Goal: Task Accomplishment & Management: Use online tool/utility

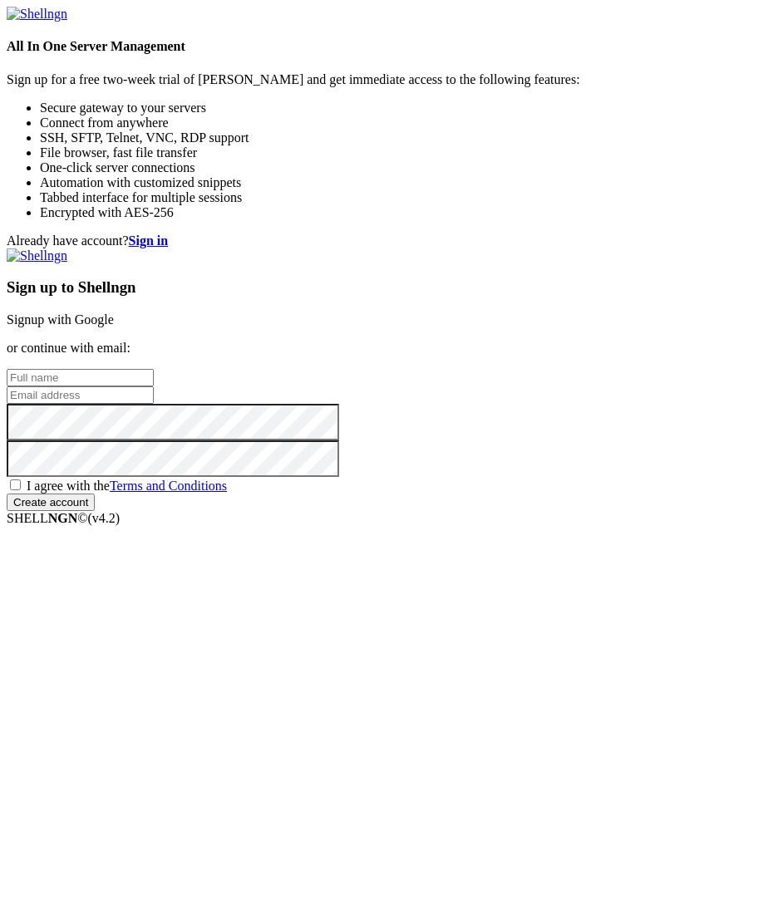
click at [114, 324] on link "Signup with Google" at bounding box center [60, 319] width 107 height 14
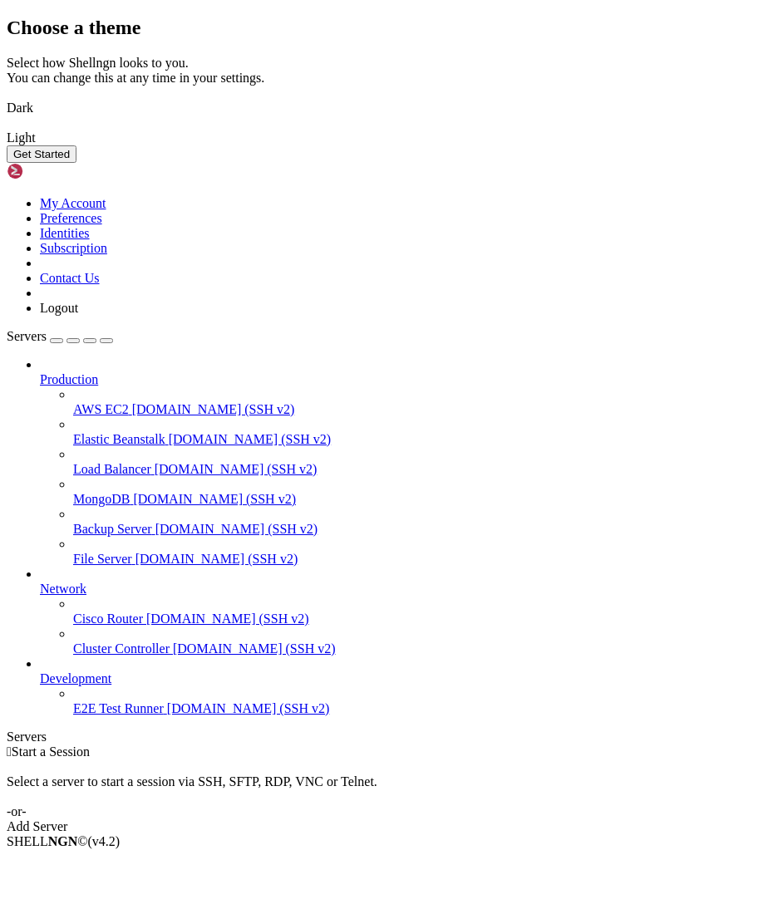
click at [7, 127] on img at bounding box center [7, 127] width 0 height 0
click at [76, 163] on button "Get Started" at bounding box center [42, 153] width 70 height 17
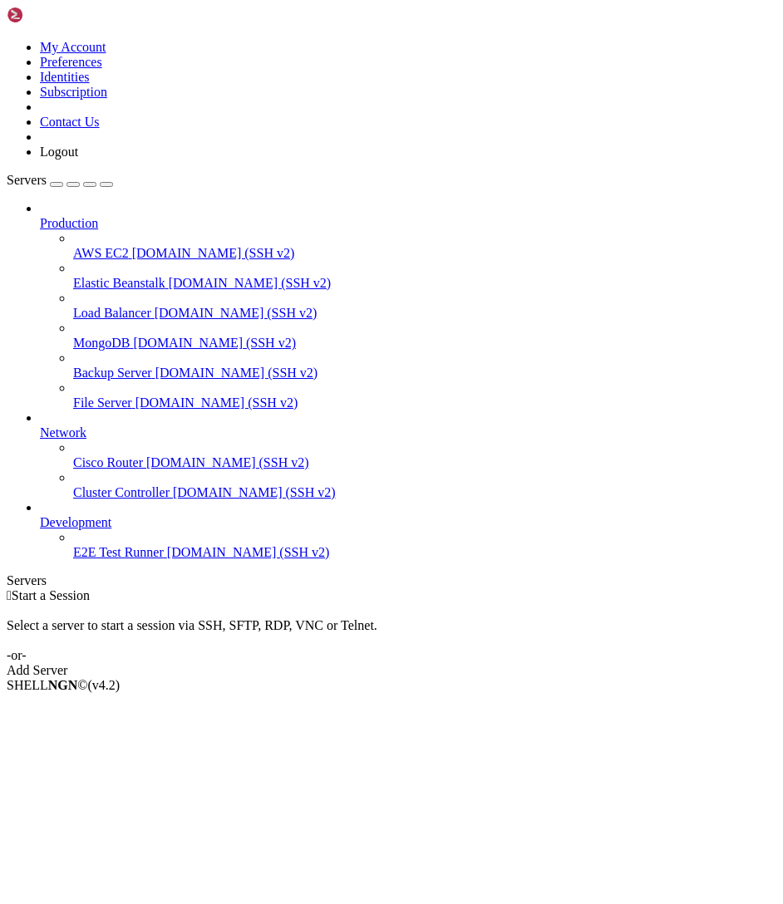
click at [482, 663] on div "Add Server" at bounding box center [392, 670] width 770 height 15
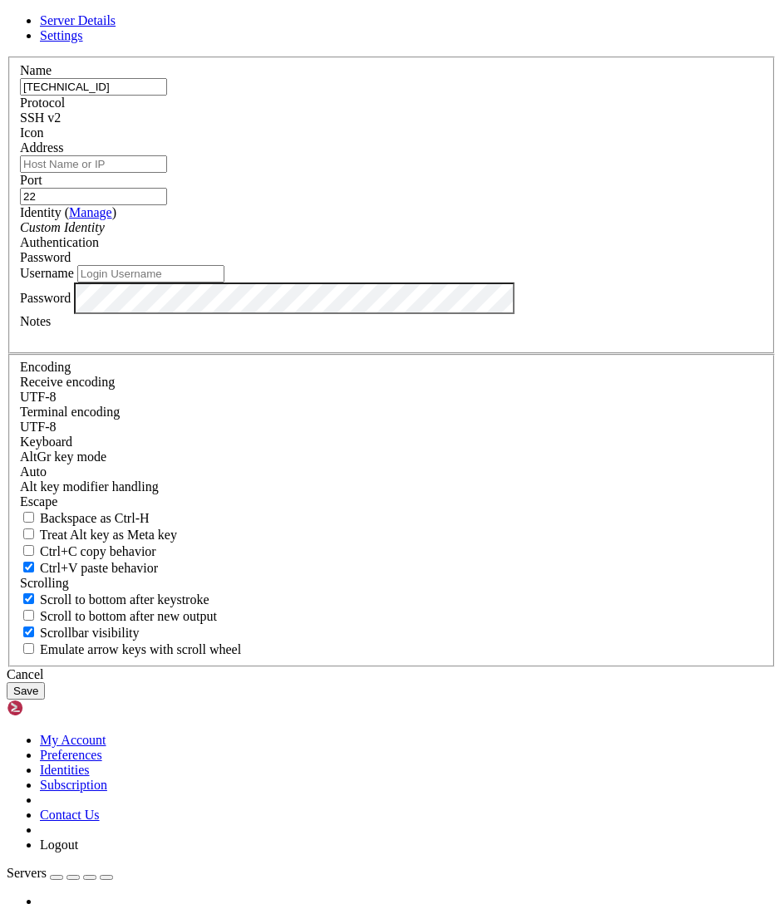
type input "[TECHNICAL_ID]"
click at [167, 173] on input "Address" at bounding box center [93, 163] width 147 height 17
paste input "[TECHNICAL_ID]"
type input "[TECHNICAL_ID]"
click at [45, 682] on button "Save" at bounding box center [26, 690] width 38 height 17
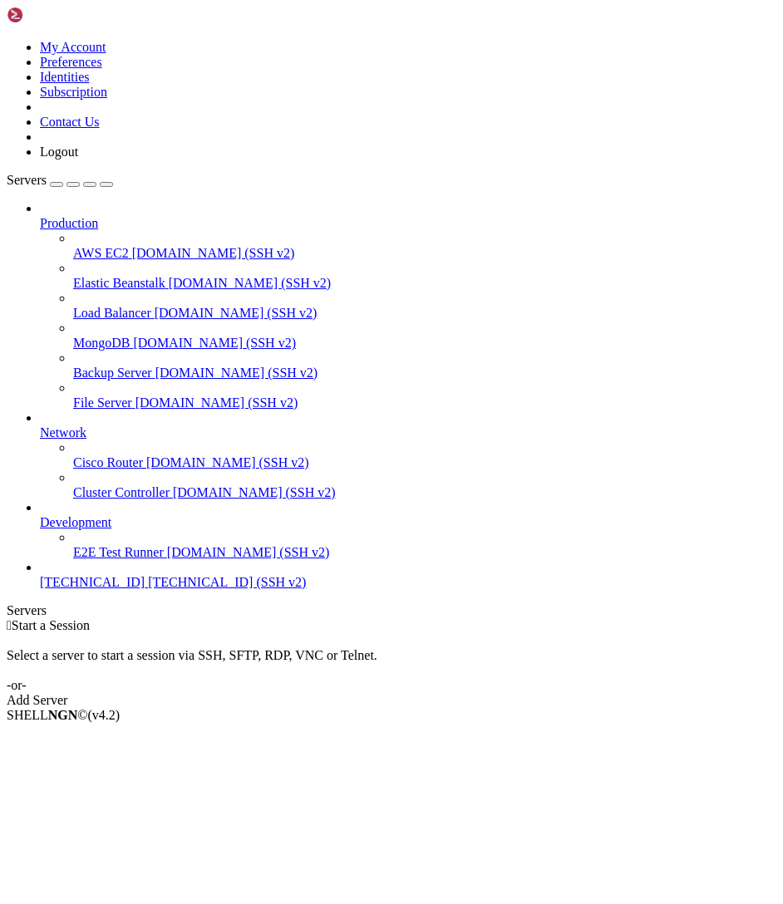
click at [148, 589] on span "[TECHNICAL_ID] (SSH v2)" at bounding box center [227, 582] width 158 height 14
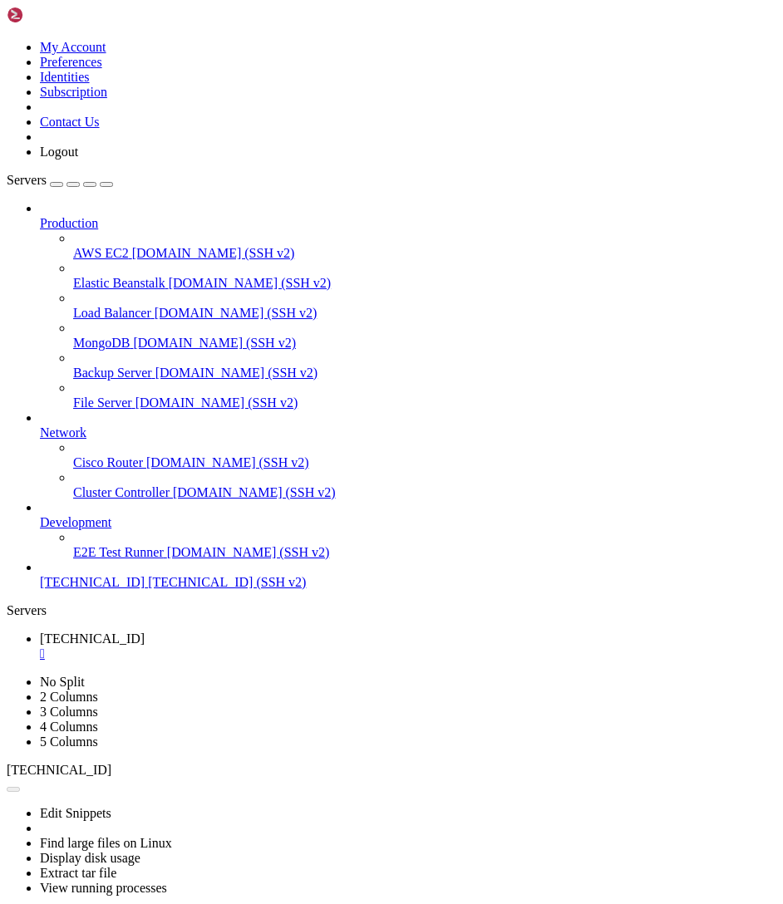
click at [148, 589] on span "[TECHNICAL_ID] (SSH v2)" at bounding box center [227, 582] width 158 height 14
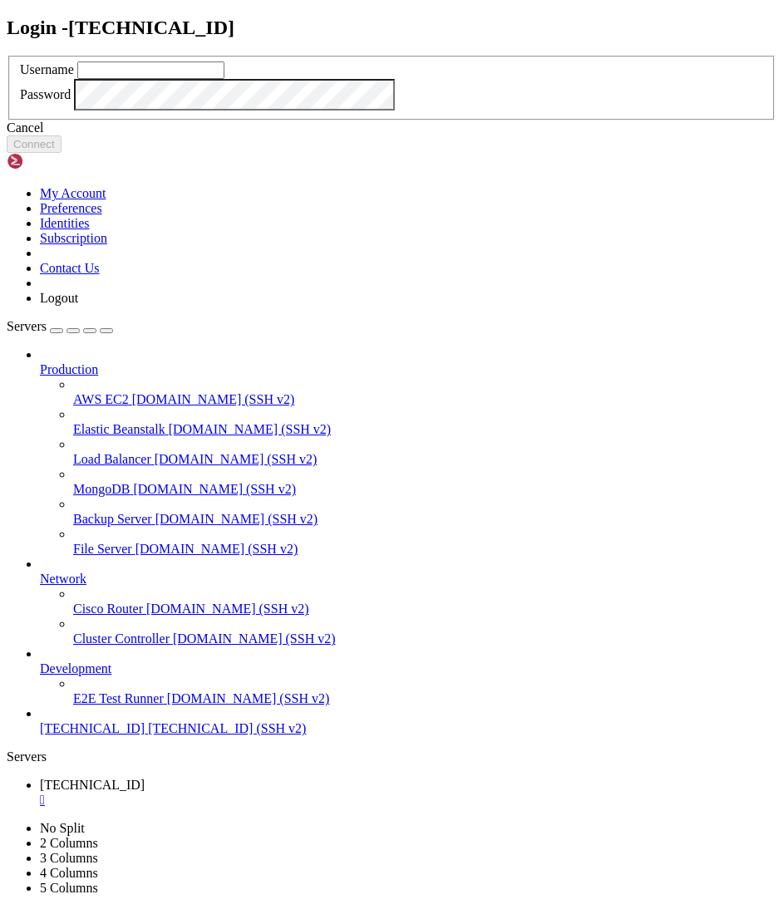
click at [224, 79] on input "text" at bounding box center [150, 70] width 147 height 17
type input "rasnet"
click button "Connect" at bounding box center [34, 143] width 55 height 17
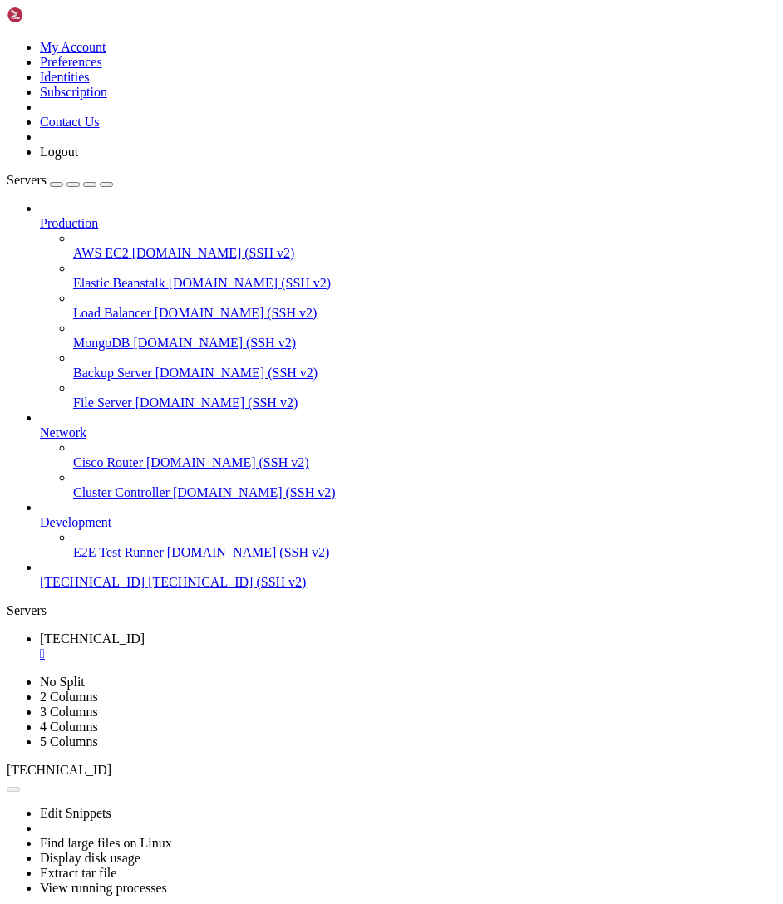
click at [96, 589] on span "[TECHNICAL_ID]" at bounding box center [92, 582] width 105 height 14
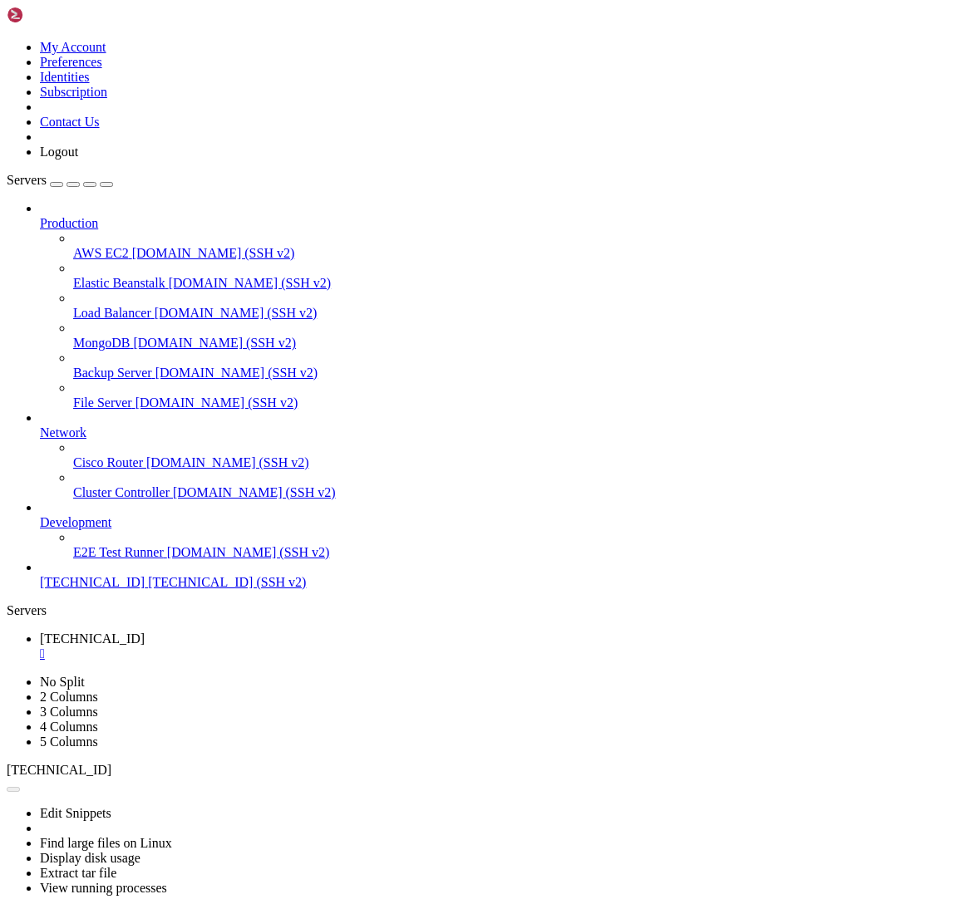
click at [145, 589] on span "[TECHNICAL_ID]" at bounding box center [92, 582] width 105 height 14
click at [85, 589] on span "[TECHNICAL_ID]" at bounding box center [92, 582] width 105 height 14
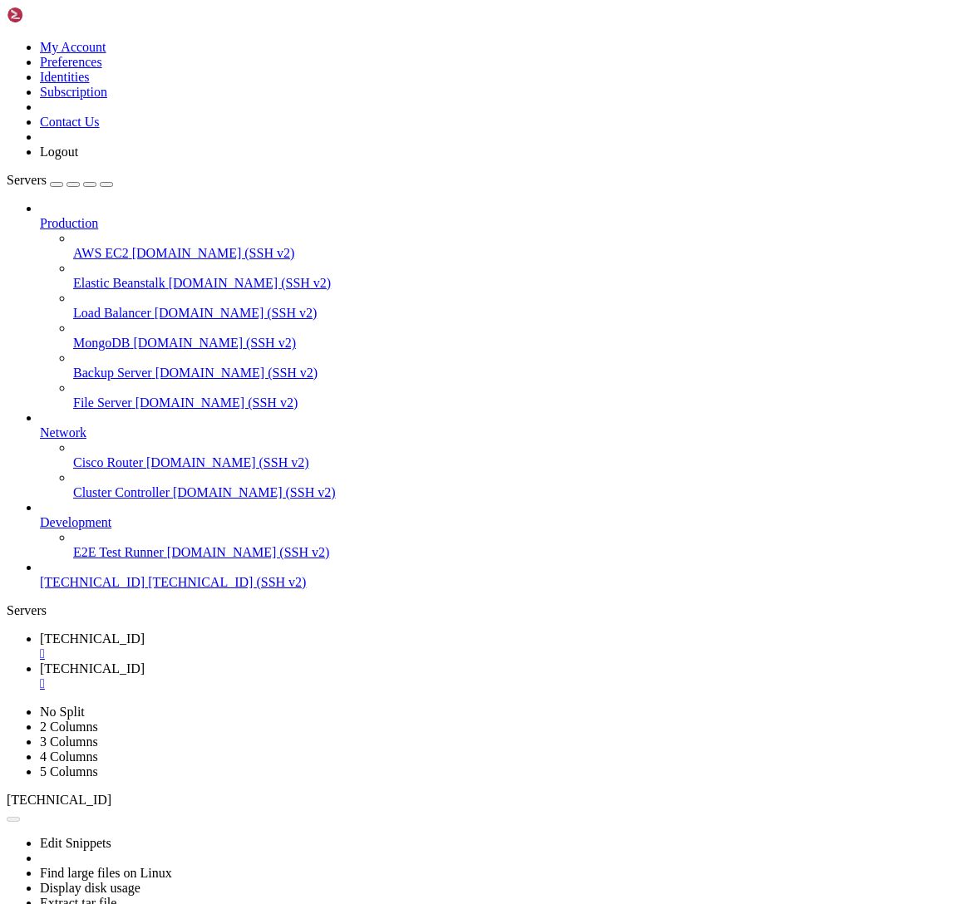
click at [85, 589] on span "[TECHNICAL_ID]" at bounding box center [92, 582] width 105 height 14
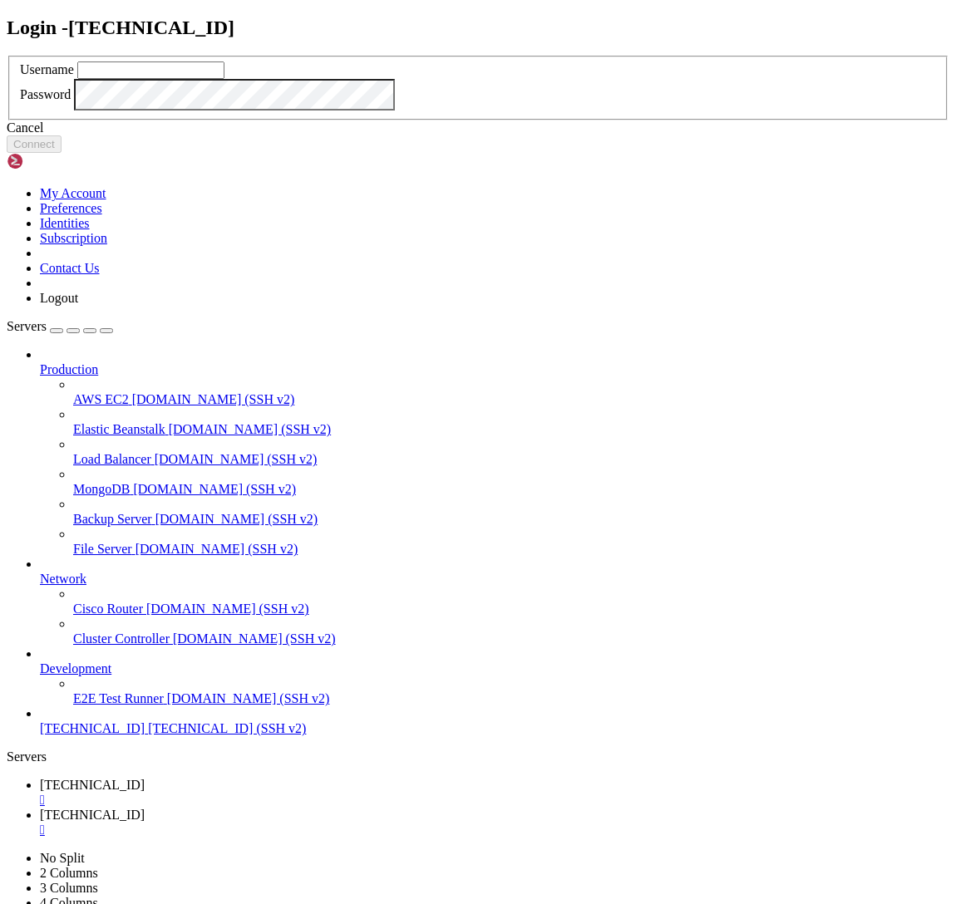
click at [485, 135] on div "Cancel" at bounding box center [478, 128] width 942 height 15
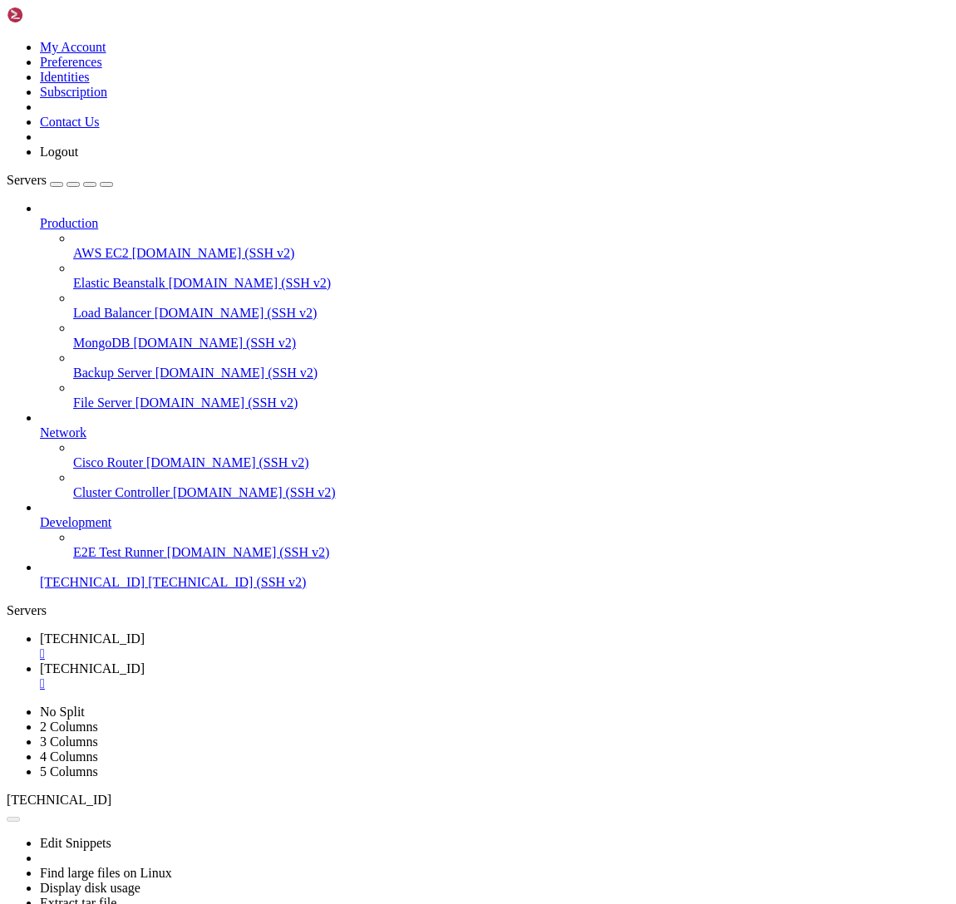
click at [438, 677] on div "" at bounding box center [494, 684] width 909 height 15
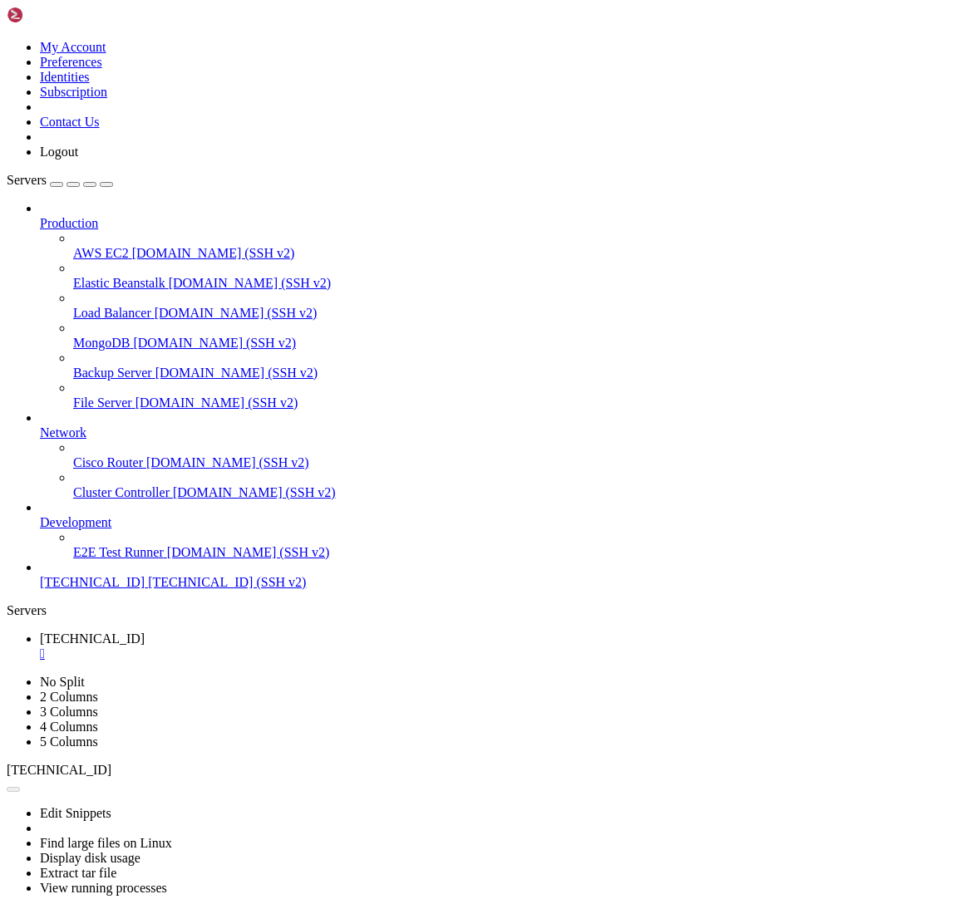
click at [7, 40] on link at bounding box center [7, 40] width 0 height 0
click at [90, 84] on link "Identities" at bounding box center [65, 77] width 50 height 14
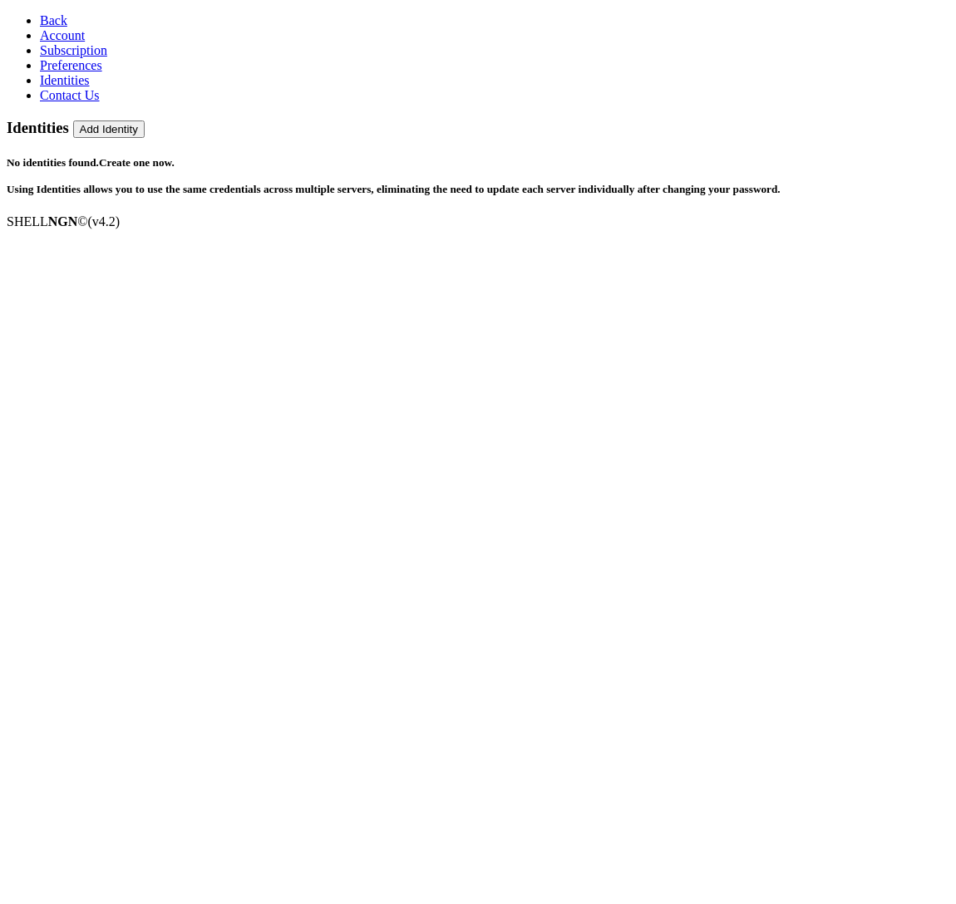
click at [145, 121] on button "Add Identity" at bounding box center [108, 129] width 71 height 17
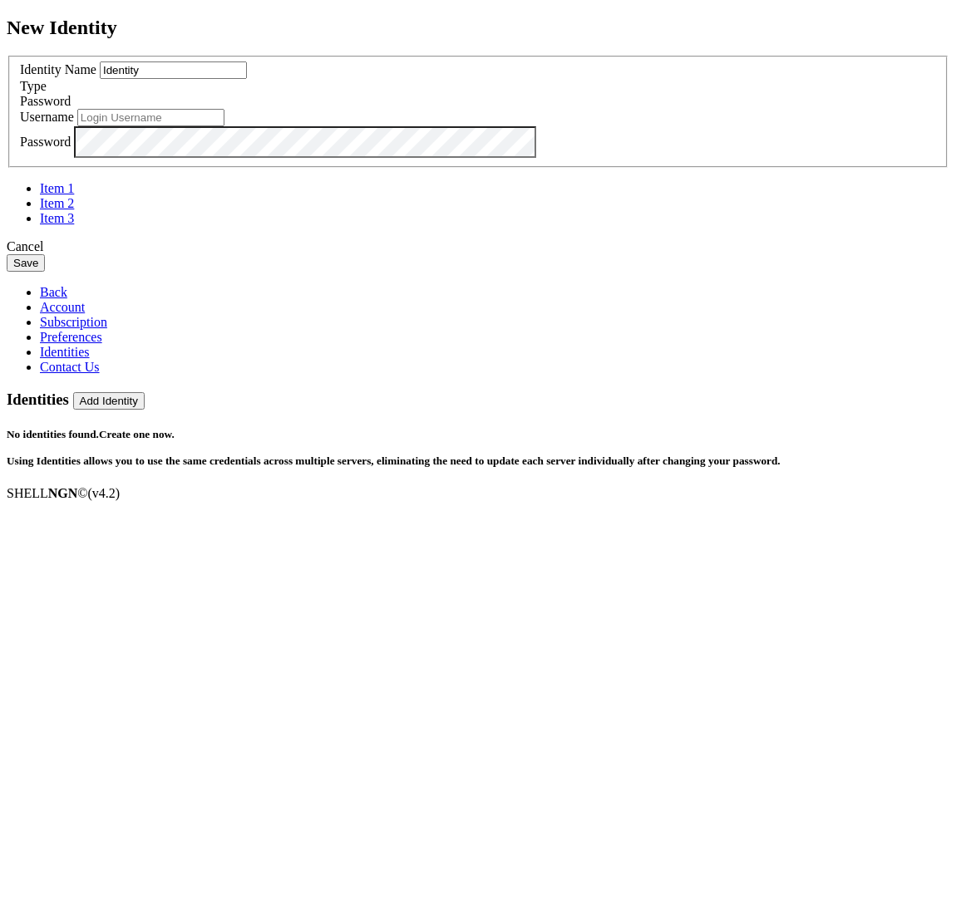
click at [71, 108] on span "Password" at bounding box center [45, 101] width 51 height 14
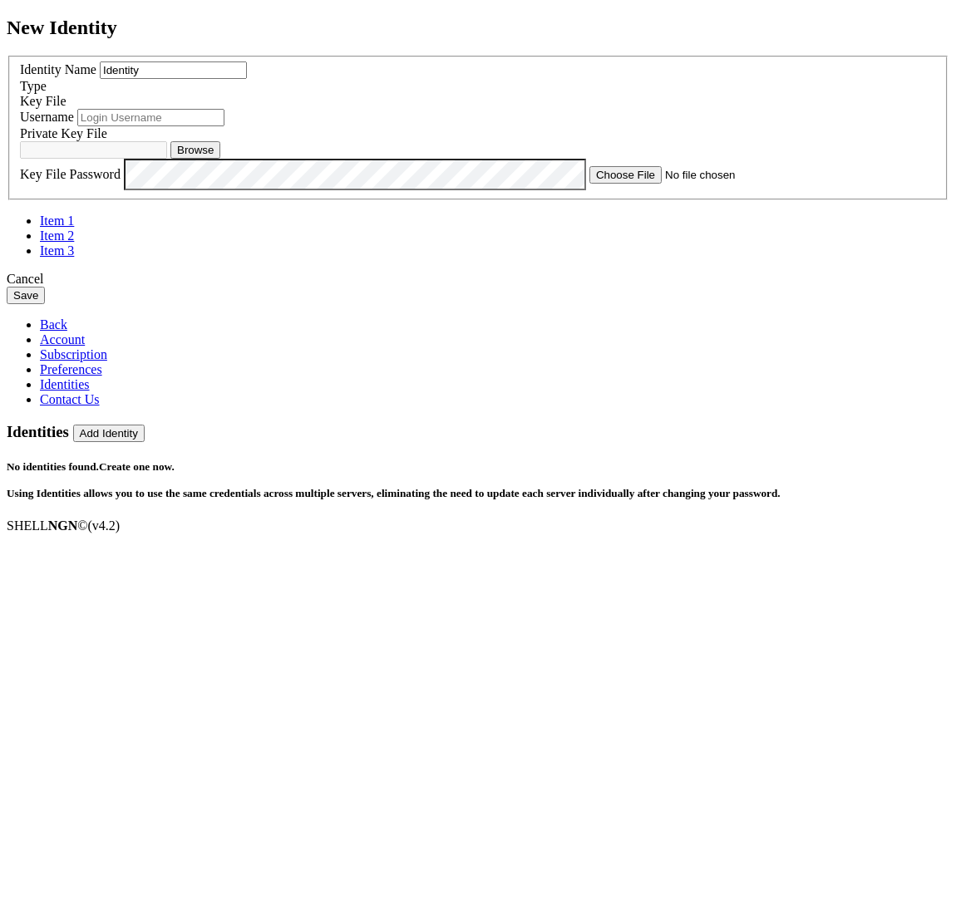
click at [220, 159] on button "Browse" at bounding box center [195, 149] width 50 height 17
type input "rasnet-key-az"
click at [224, 126] on input "text" at bounding box center [150, 117] width 147 height 17
type input "rasnet"
click at [247, 79] on input "Identity" at bounding box center [173, 70] width 147 height 17
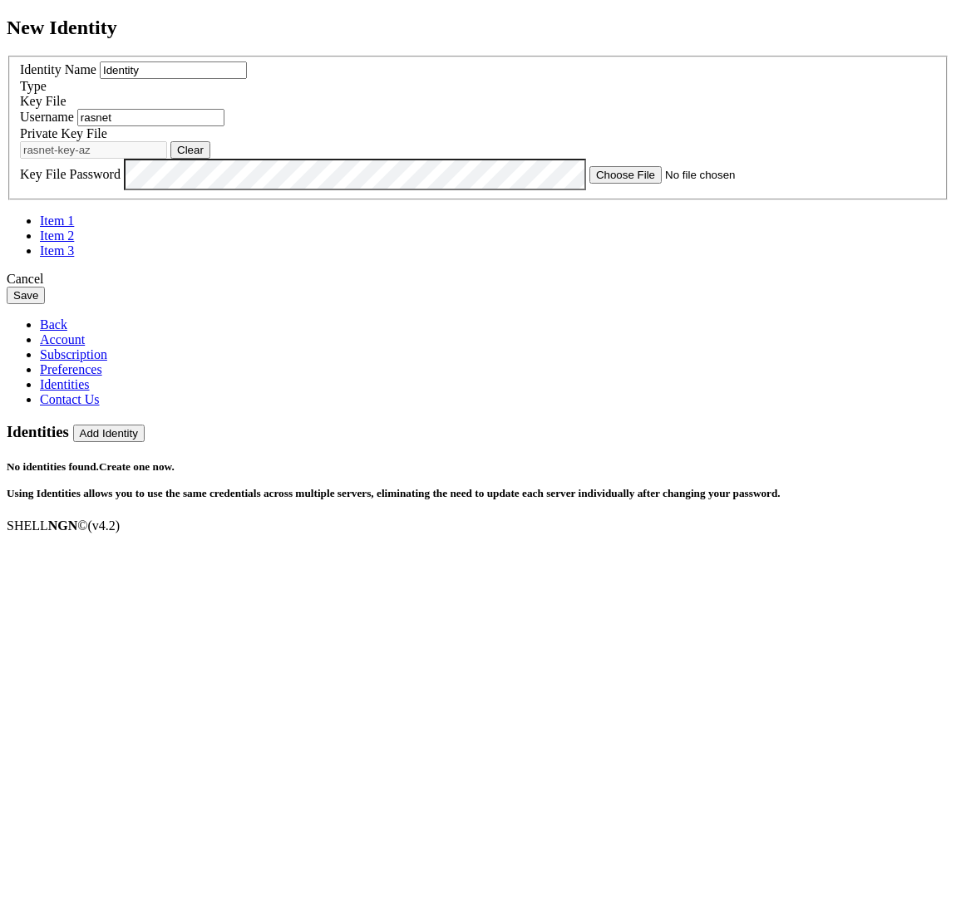
click at [247, 79] on input "Identity" at bounding box center [173, 70] width 147 height 17
type input "rasnet"
click at [45, 304] on button "Save" at bounding box center [26, 295] width 38 height 17
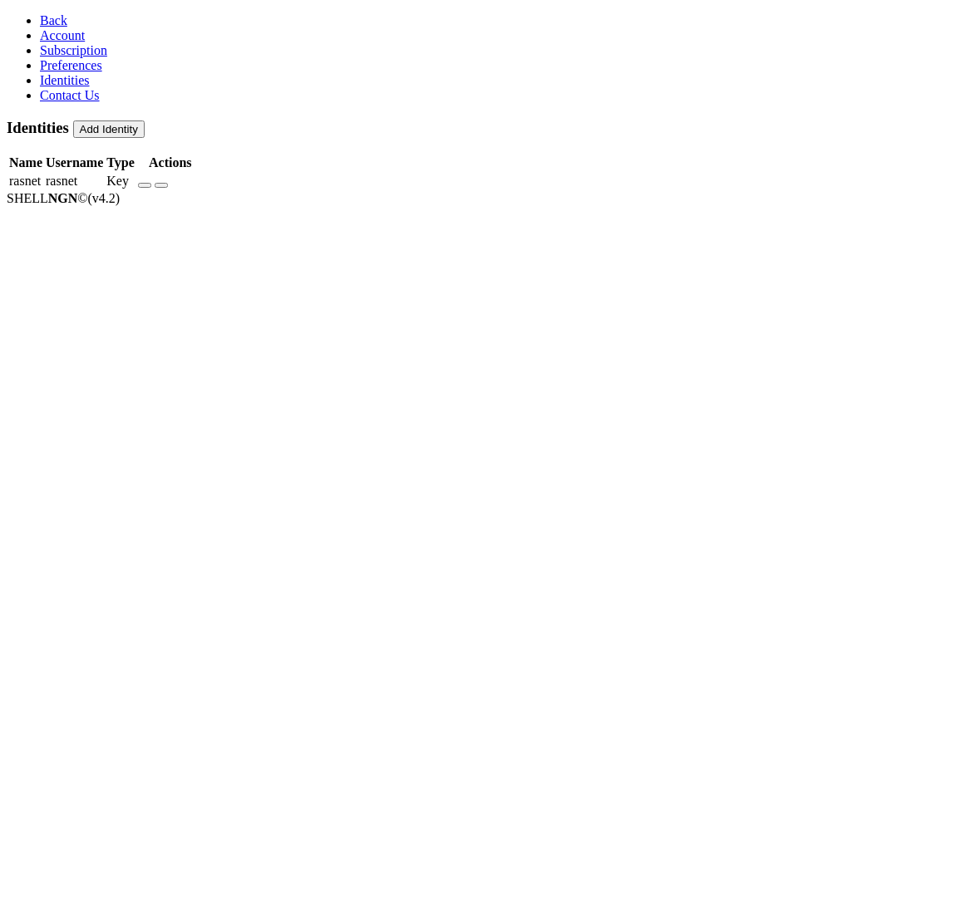
click at [40, 13] on link "Back" at bounding box center [53, 20] width 27 height 14
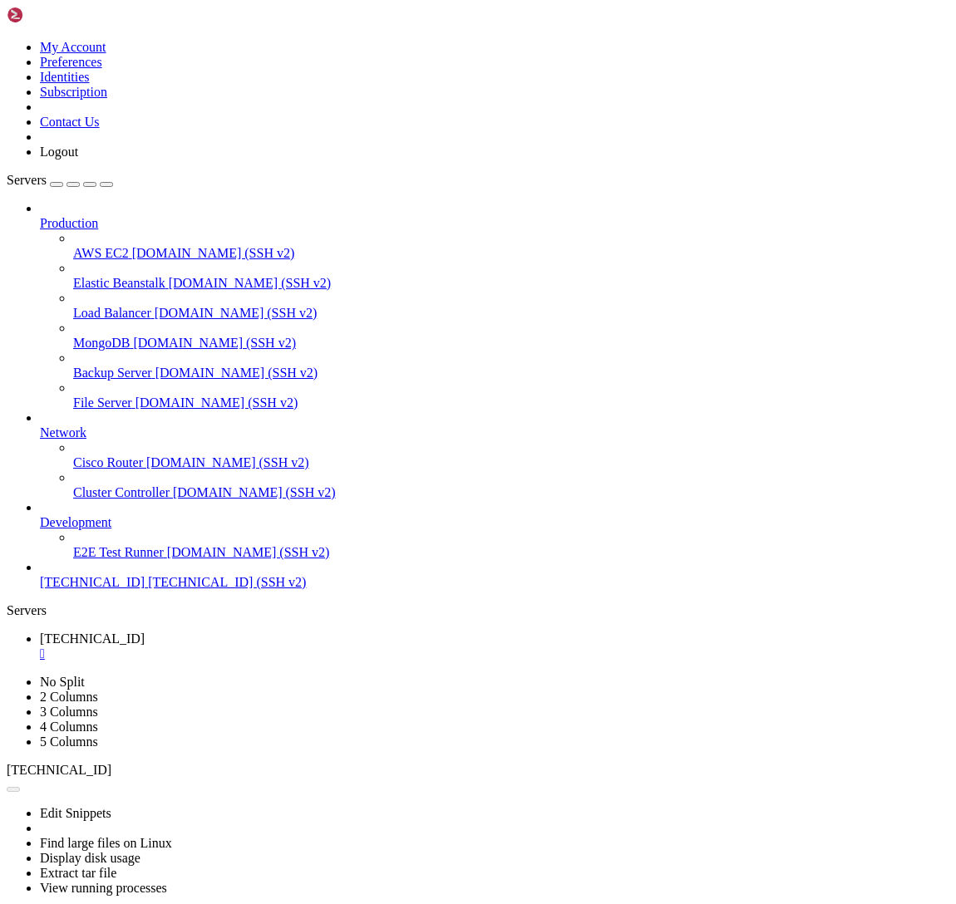
click at [96, 589] on span "[TECHNICAL_ID]" at bounding box center [92, 582] width 105 height 14
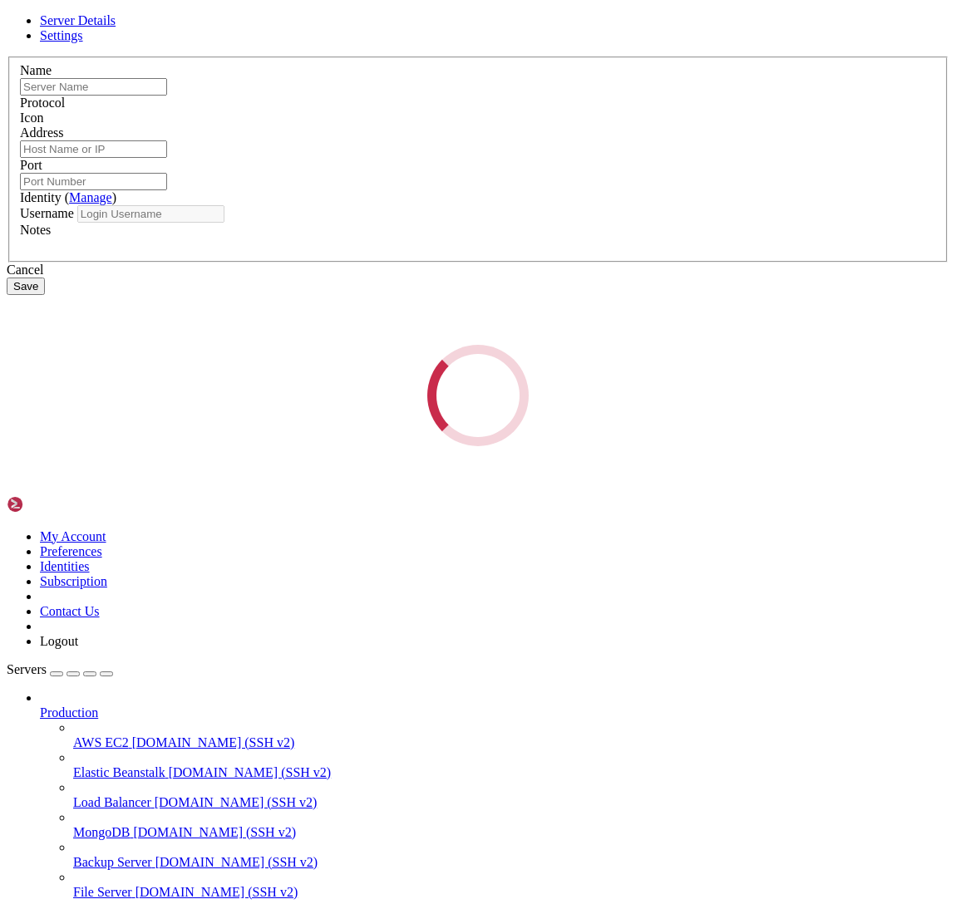
type input "[TECHNICAL_ID]"
type input "22"
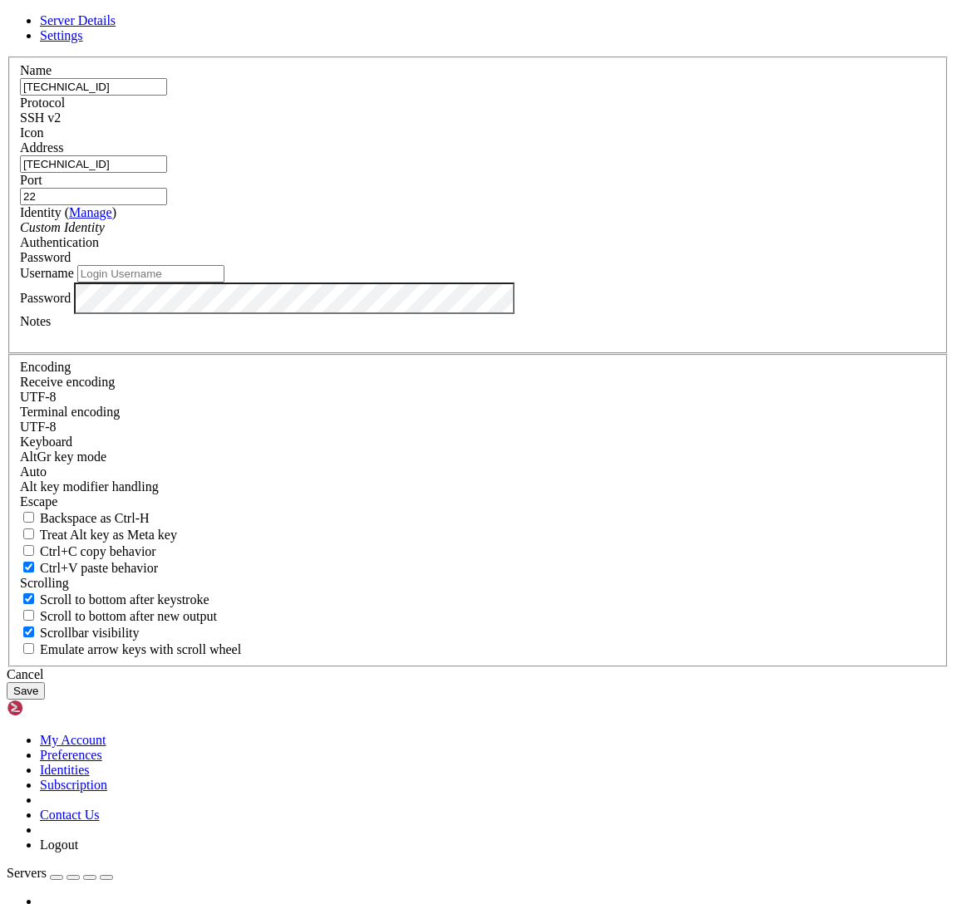
click at [71, 264] on span "Password" at bounding box center [45, 257] width 51 height 14
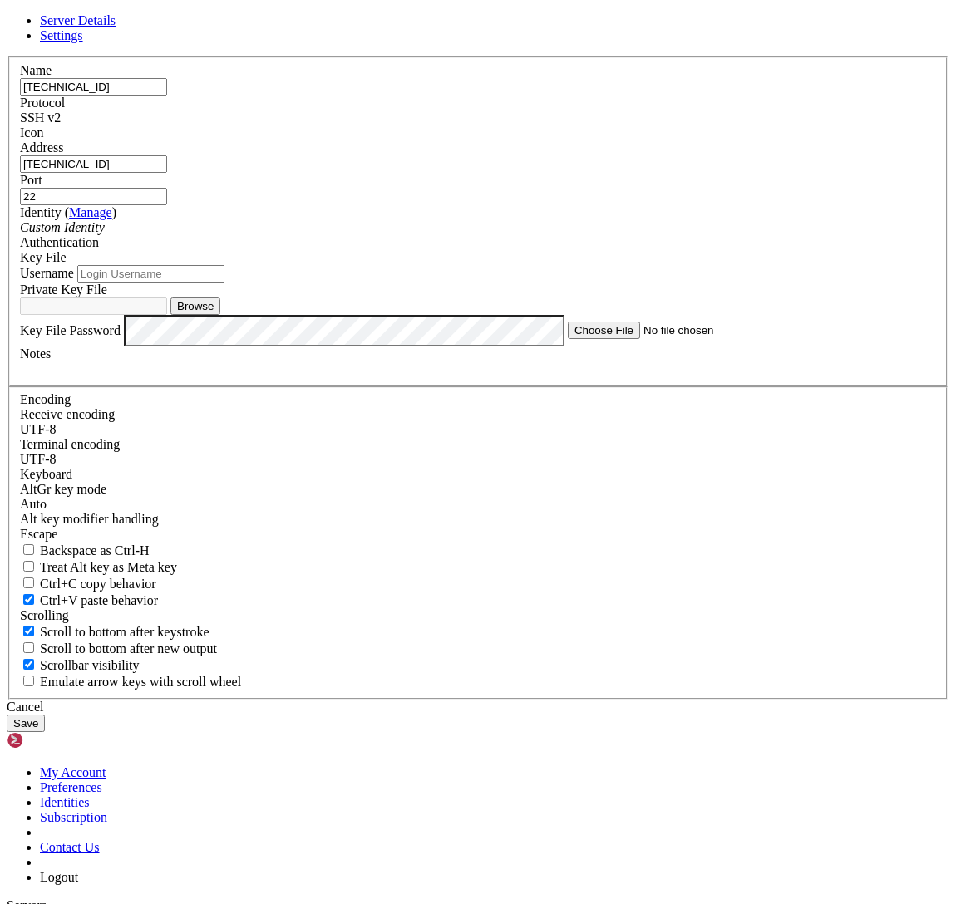
click at [220, 315] on button "Browse" at bounding box center [195, 306] width 50 height 17
type input "rasnet-key-az"
click at [45, 715] on button "Save" at bounding box center [26, 723] width 38 height 17
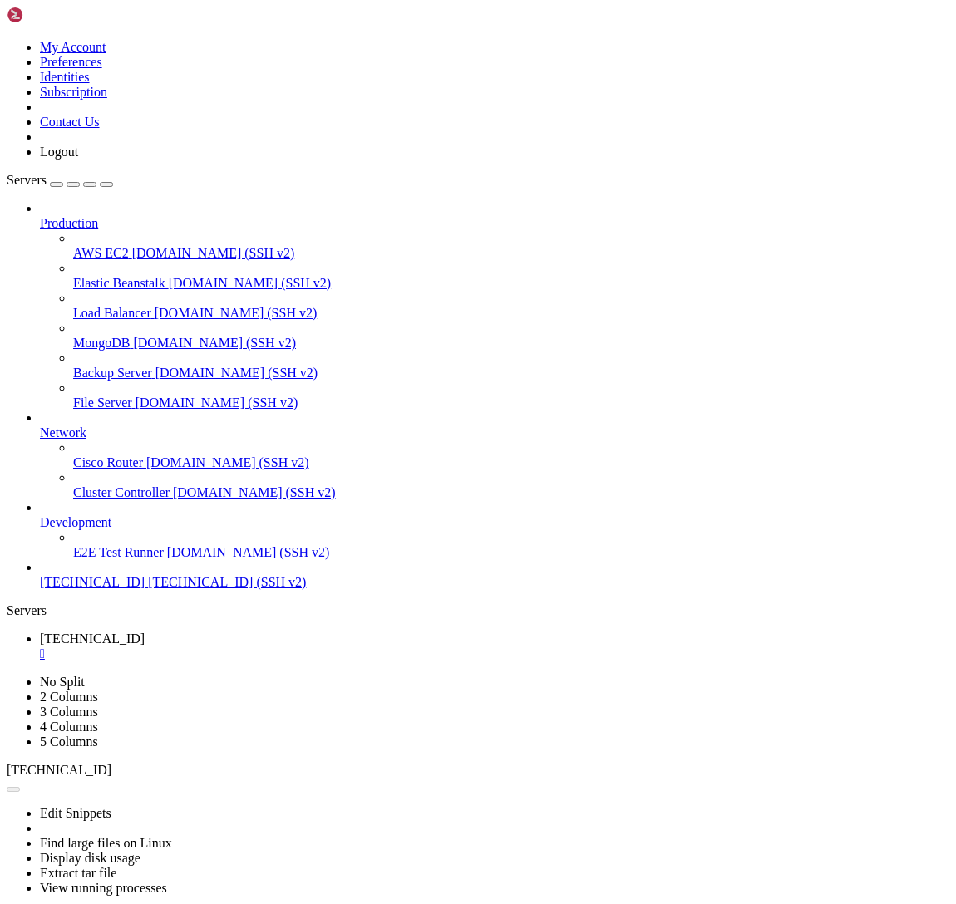
click at [90, 589] on span "[TECHNICAL_ID]" at bounding box center [92, 582] width 105 height 14
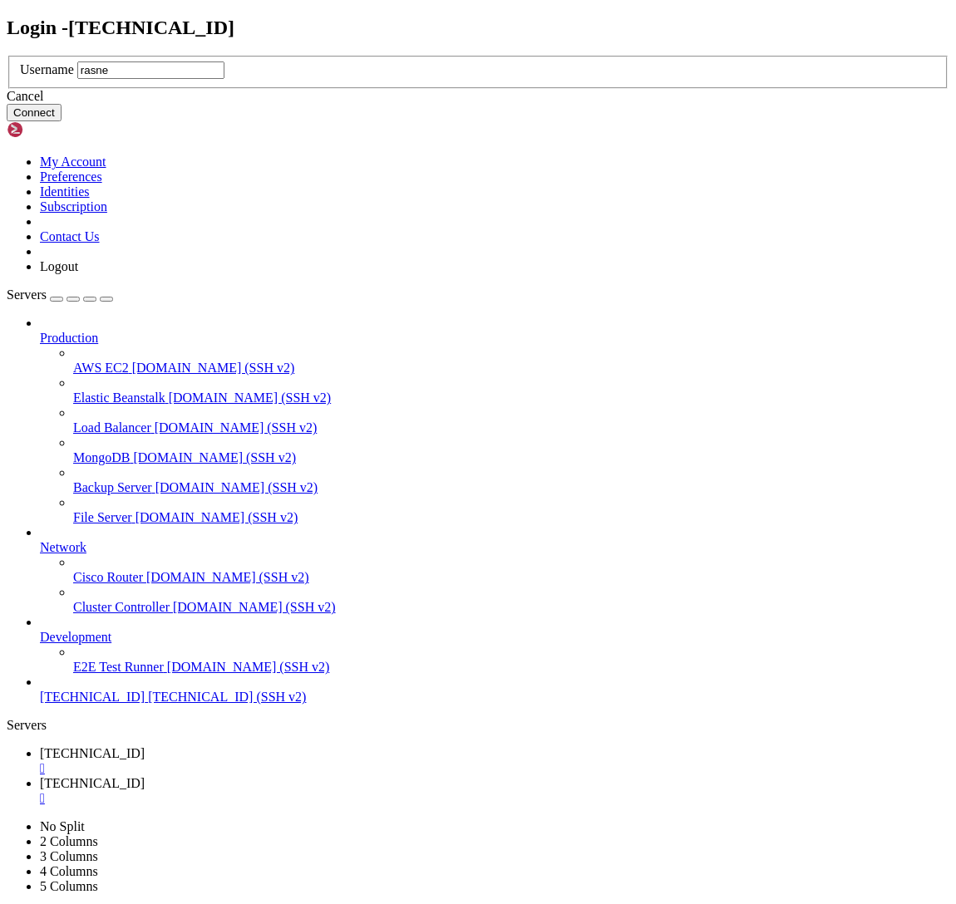
type input "rasnet"
click button "Connect" at bounding box center [34, 112] width 55 height 17
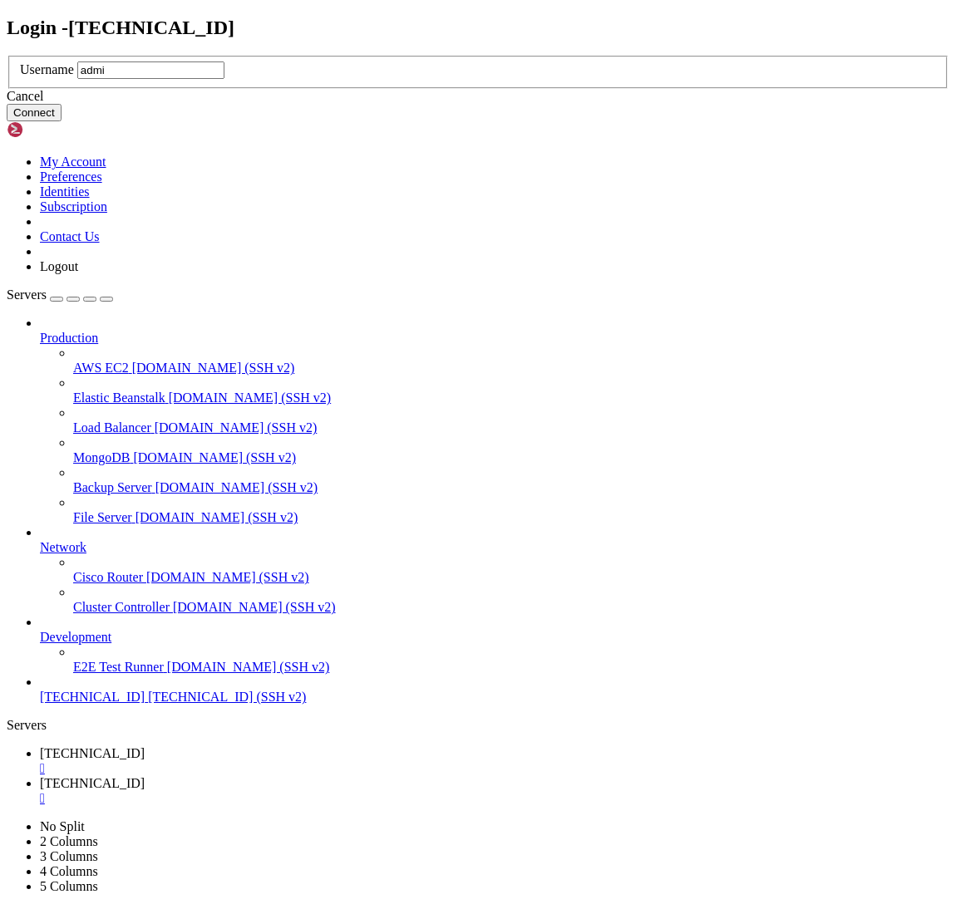
type input "admin"
click button "Connect" at bounding box center [34, 112] width 55 height 17
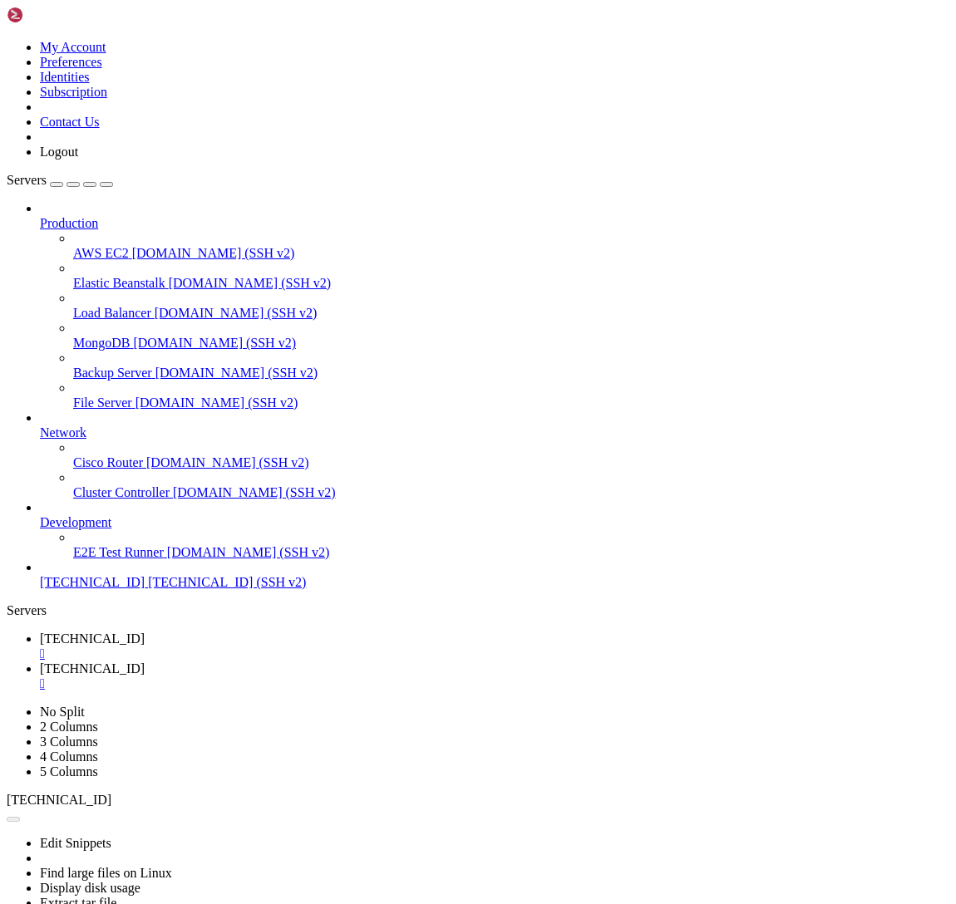
click at [319, 647] on div "" at bounding box center [494, 654] width 909 height 15
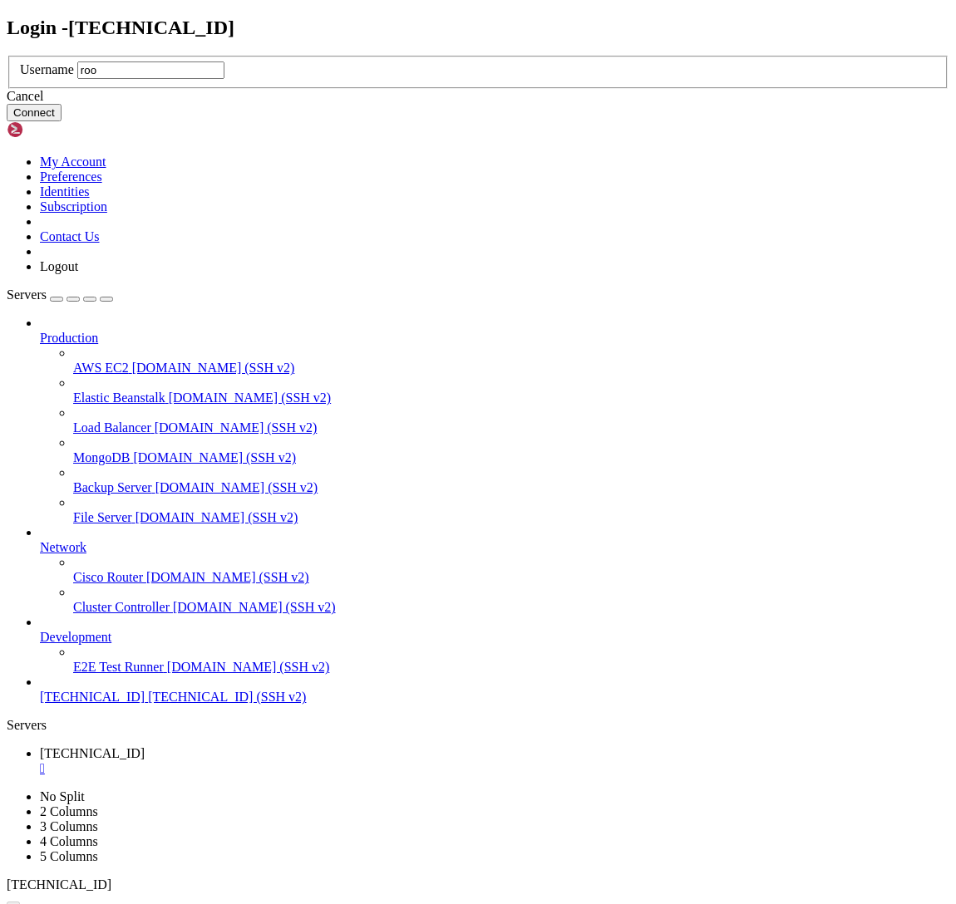
type input "root"
click button "Connect" at bounding box center [34, 112] width 55 height 17
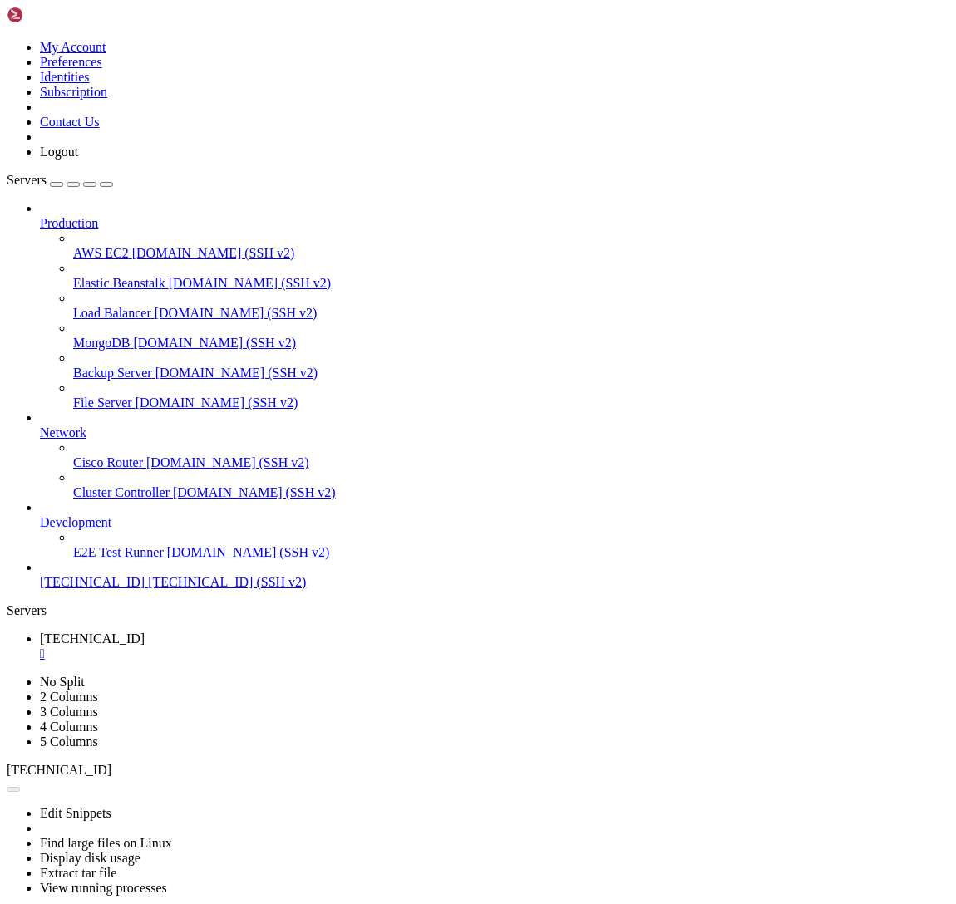
click at [317, 647] on div "" at bounding box center [494, 654] width 909 height 15
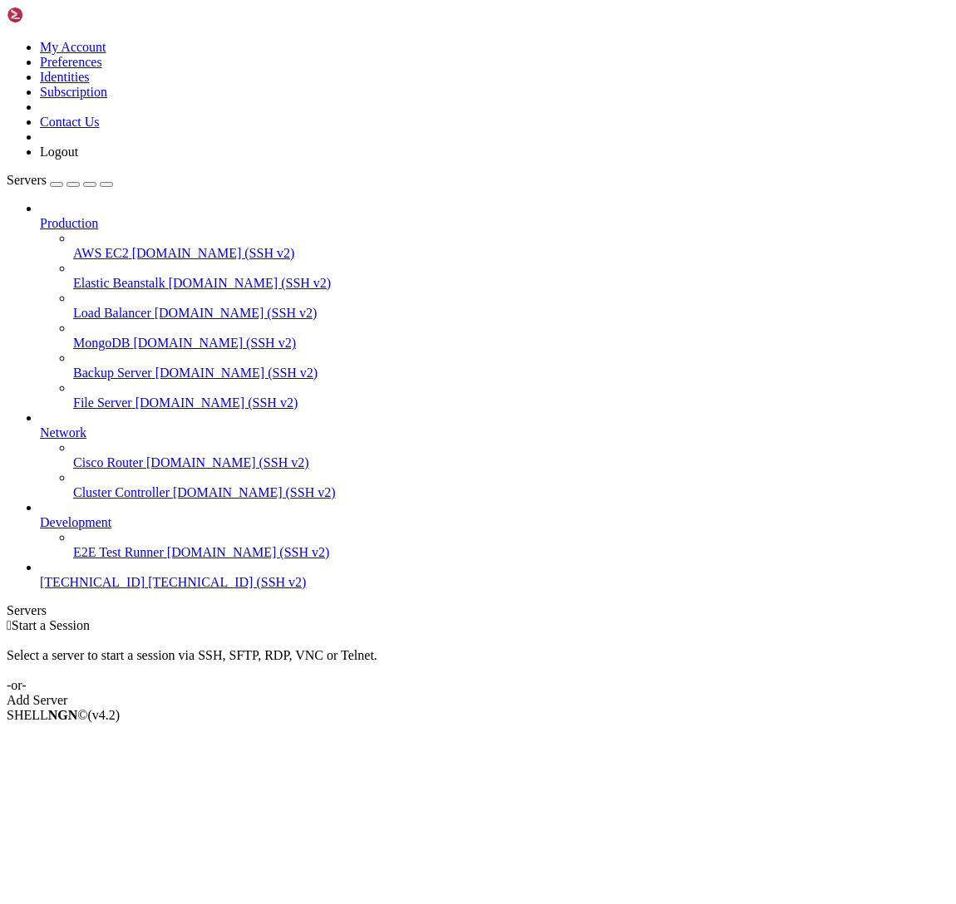
click at [74, 589] on span "[TECHNICAL_ID]" at bounding box center [92, 582] width 105 height 14
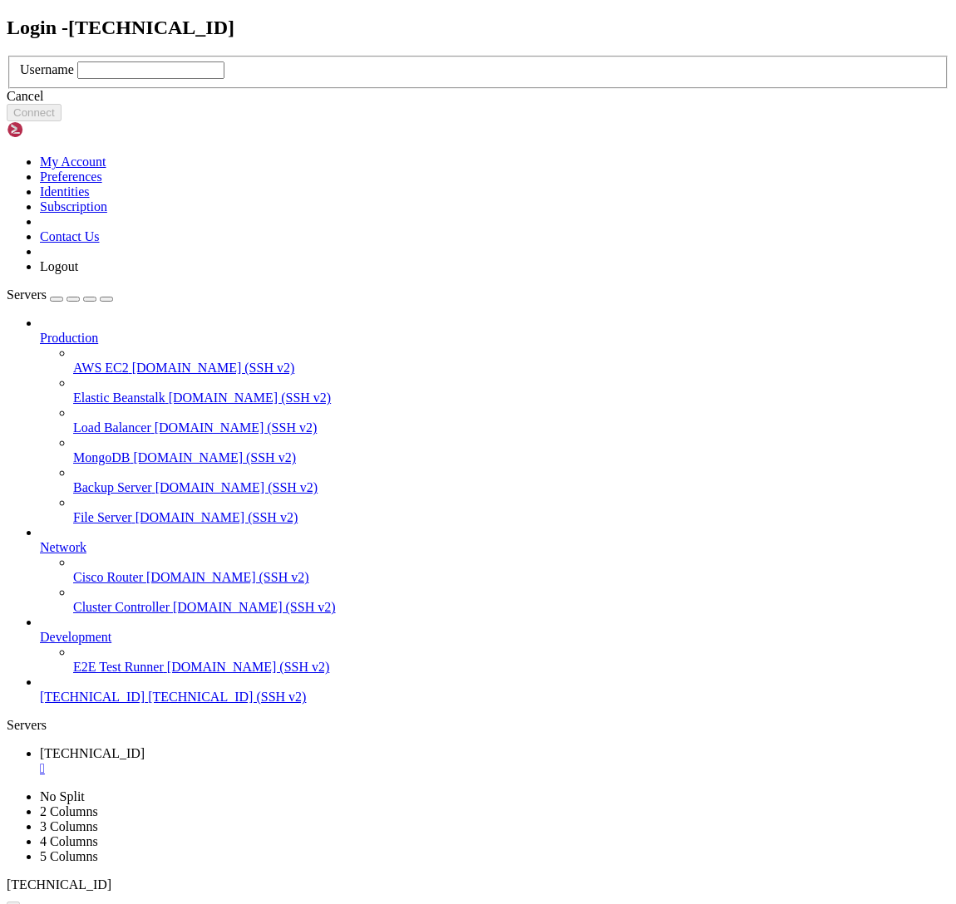
click at [224, 79] on input "text" at bounding box center [150, 70] width 147 height 17
type input "rasnet"
click button "Connect" at bounding box center [34, 112] width 55 height 17
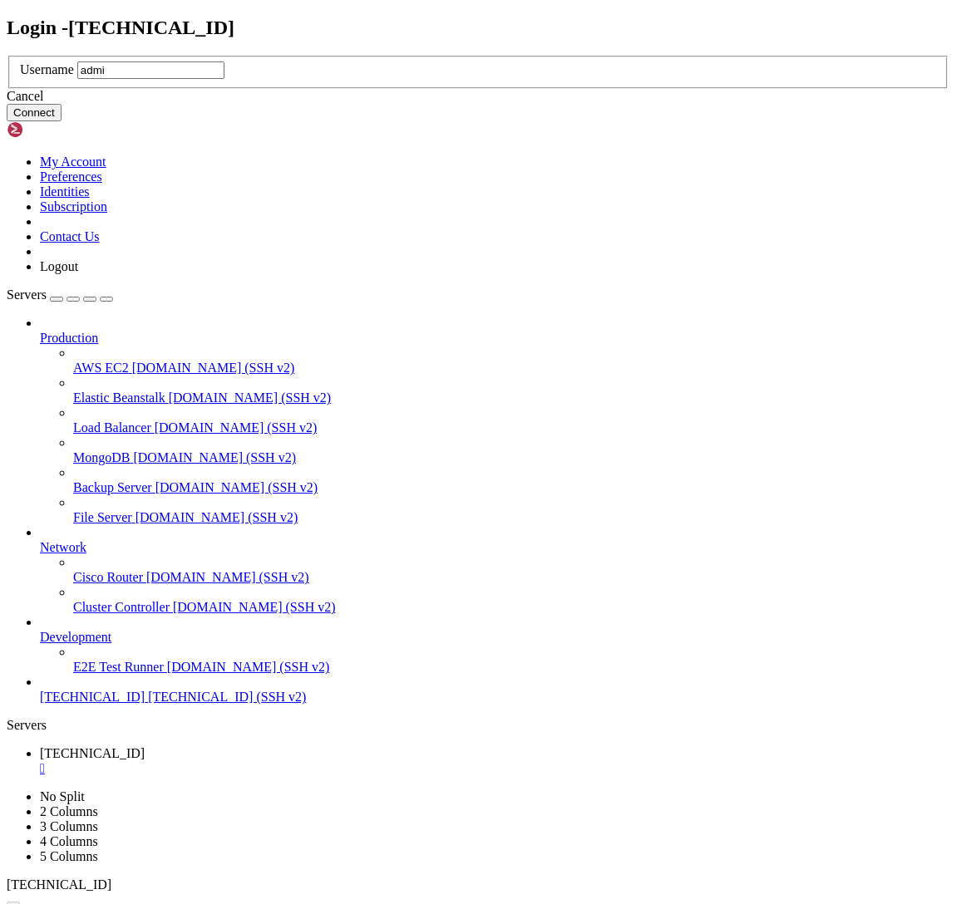
type input "admin"
click button "Connect" at bounding box center [34, 112] width 55 height 17
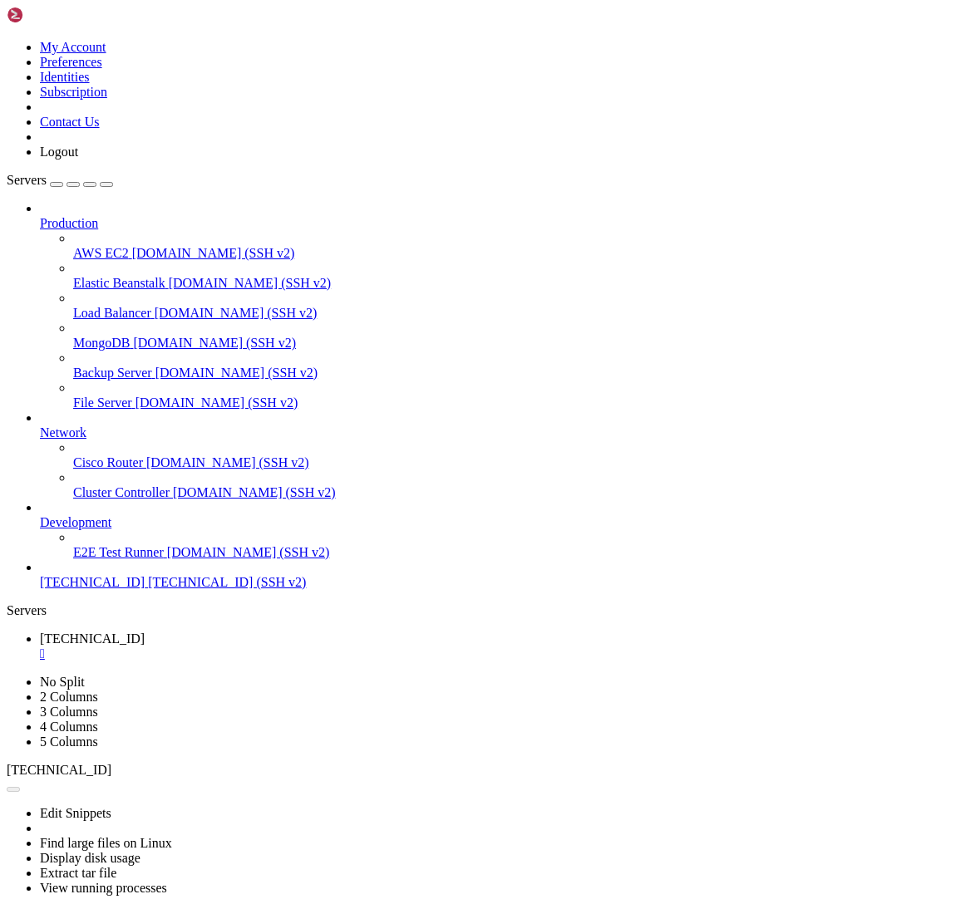
click at [7, 40] on link at bounding box center [7, 40] width 0 height 0
click at [99, 69] on link "Preferences" at bounding box center [71, 62] width 62 height 14
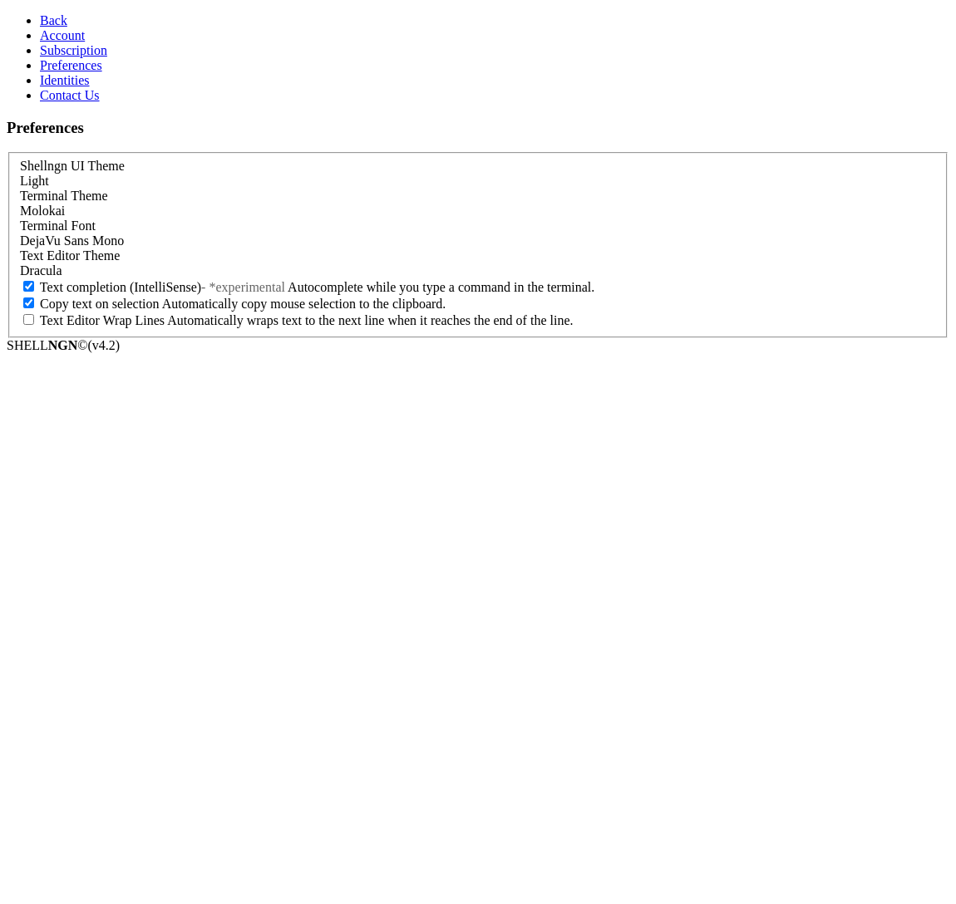
click at [54, 87] on span "Identities" at bounding box center [65, 80] width 50 height 14
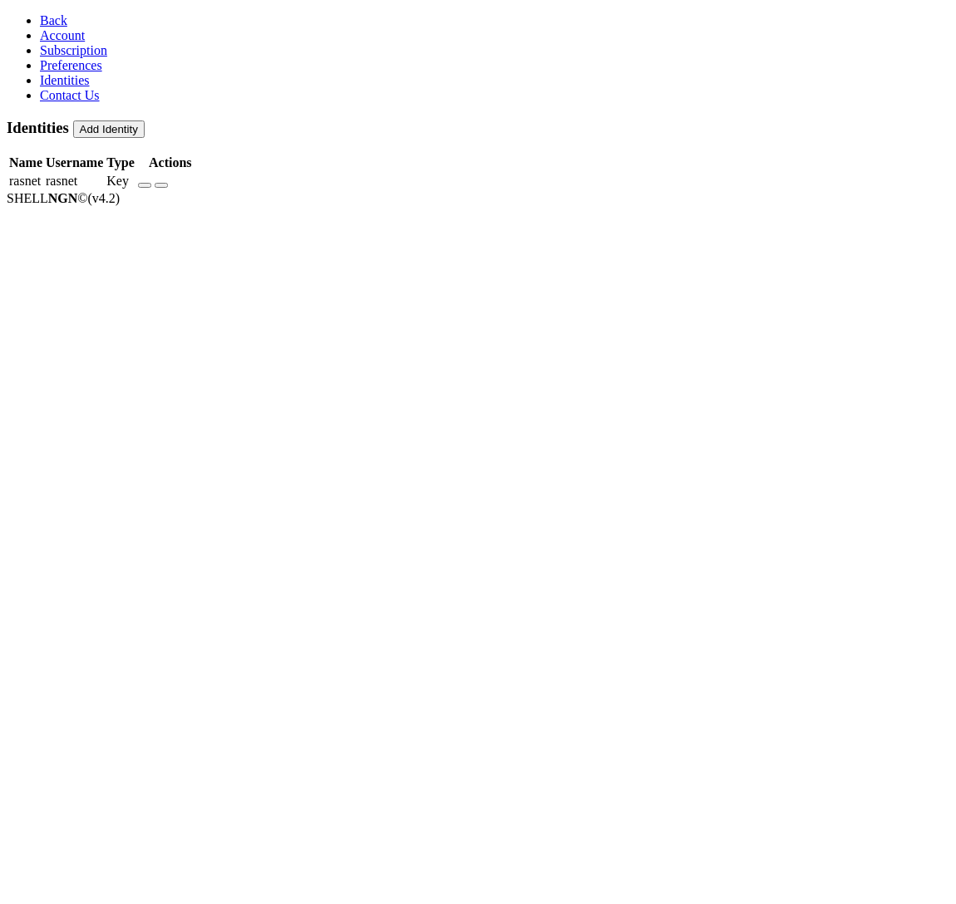
click at [161, 185] on icon "button" at bounding box center [161, 185] width 0 height 0
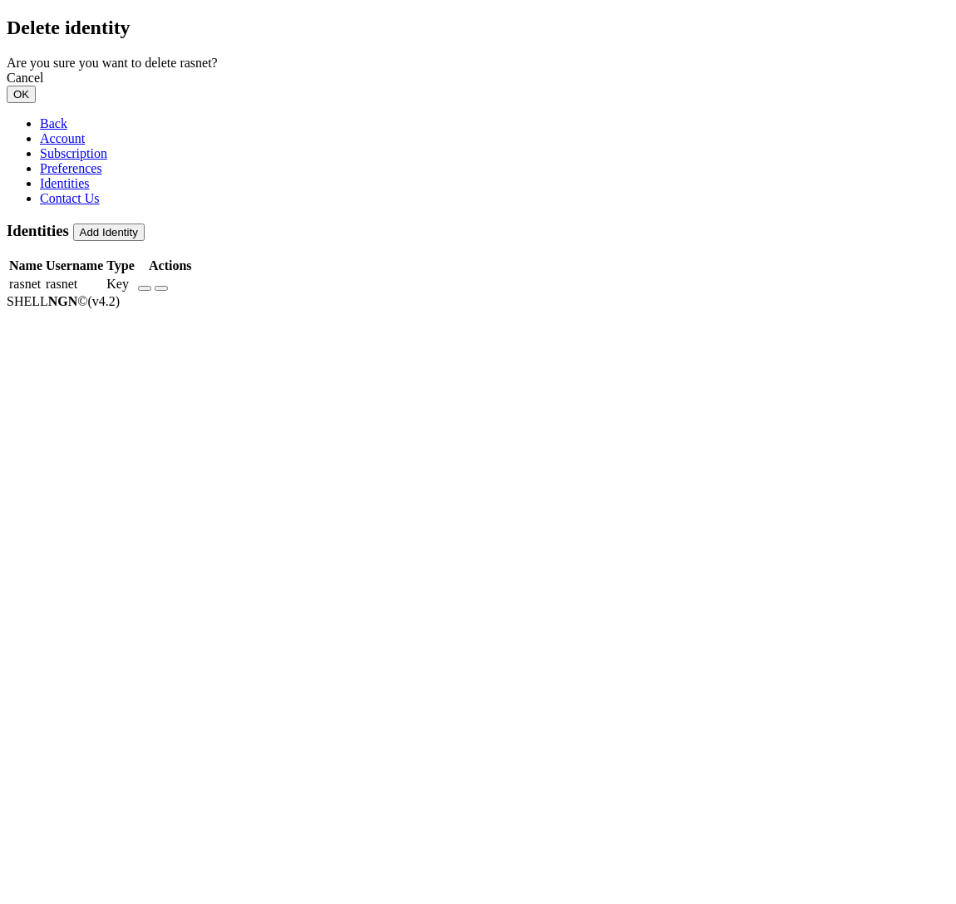
click at [36, 103] on button "OK" at bounding box center [21, 94] width 29 height 17
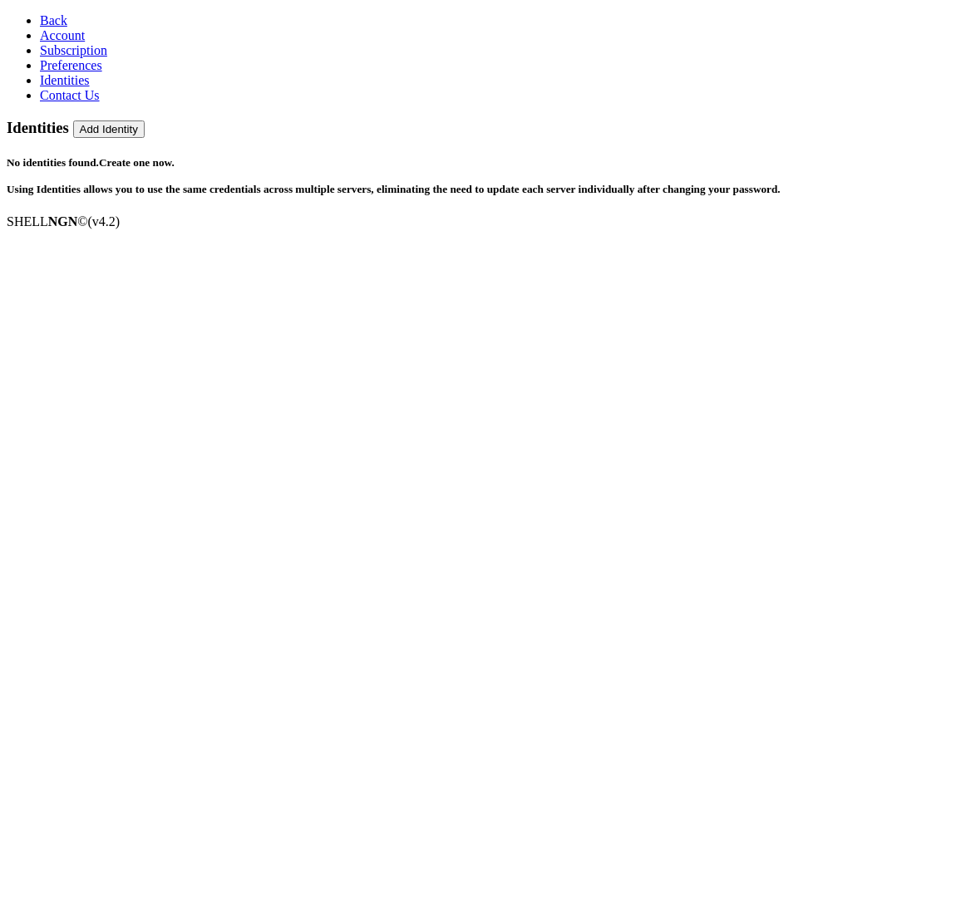
click at [40, 13] on span "Back" at bounding box center [53, 20] width 27 height 14
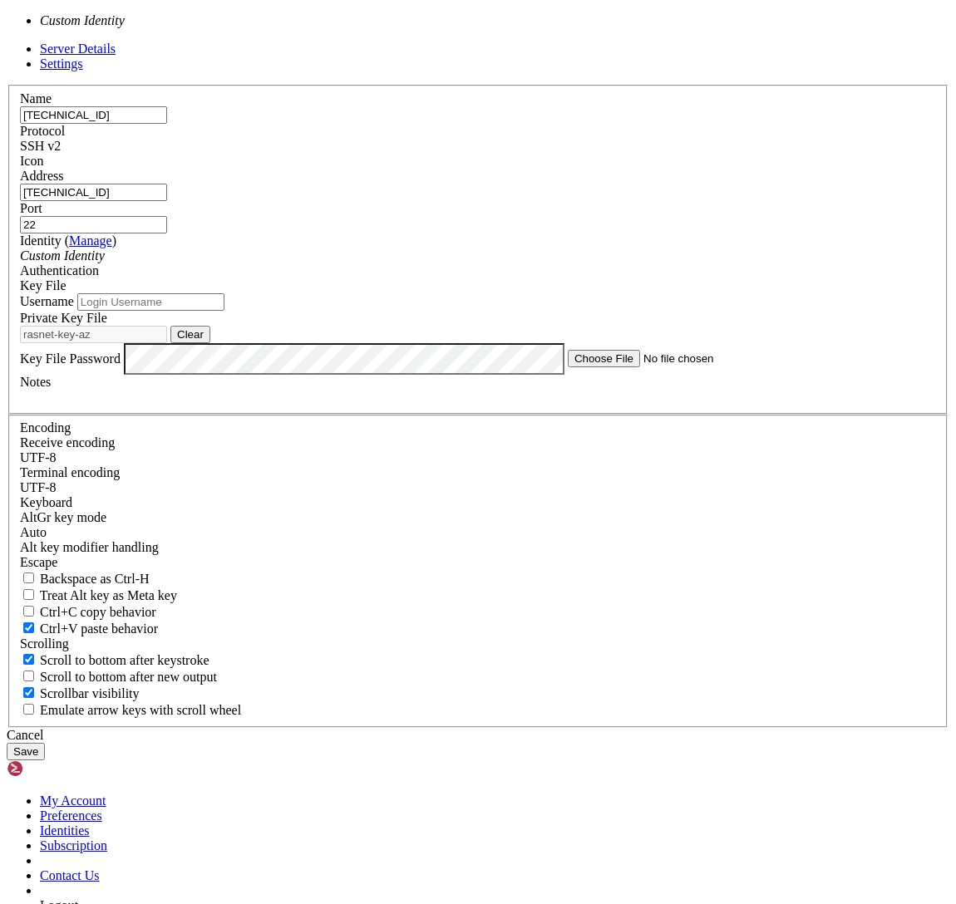
click at [374, 263] on div "Custom Identity" at bounding box center [478, 256] width 916 height 15
drag, startPoint x: 349, startPoint y: 422, endPoint x: 388, endPoint y: 418, distance: 39.3
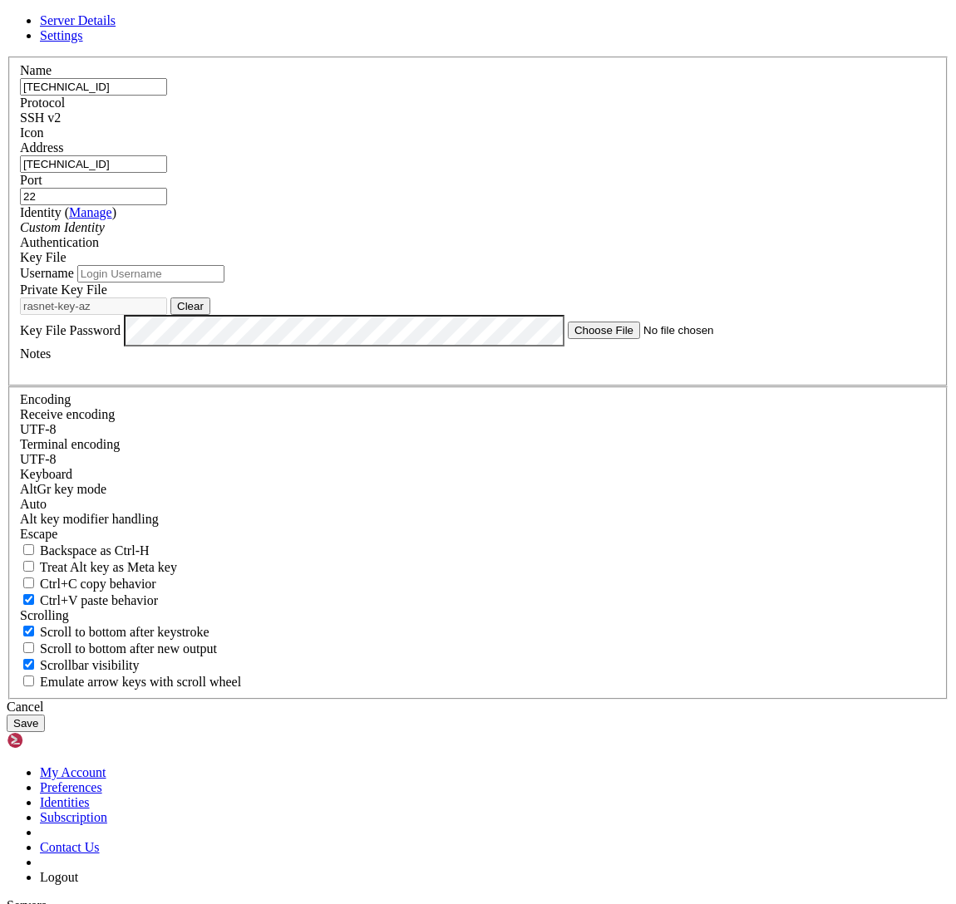
click at [74, 280] on label "Username" at bounding box center [47, 273] width 54 height 14
click at [224, 283] on input "Username" at bounding box center [150, 273] width 147 height 17
type input "rasnet"
click at [45, 715] on button "Save" at bounding box center [26, 723] width 38 height 17
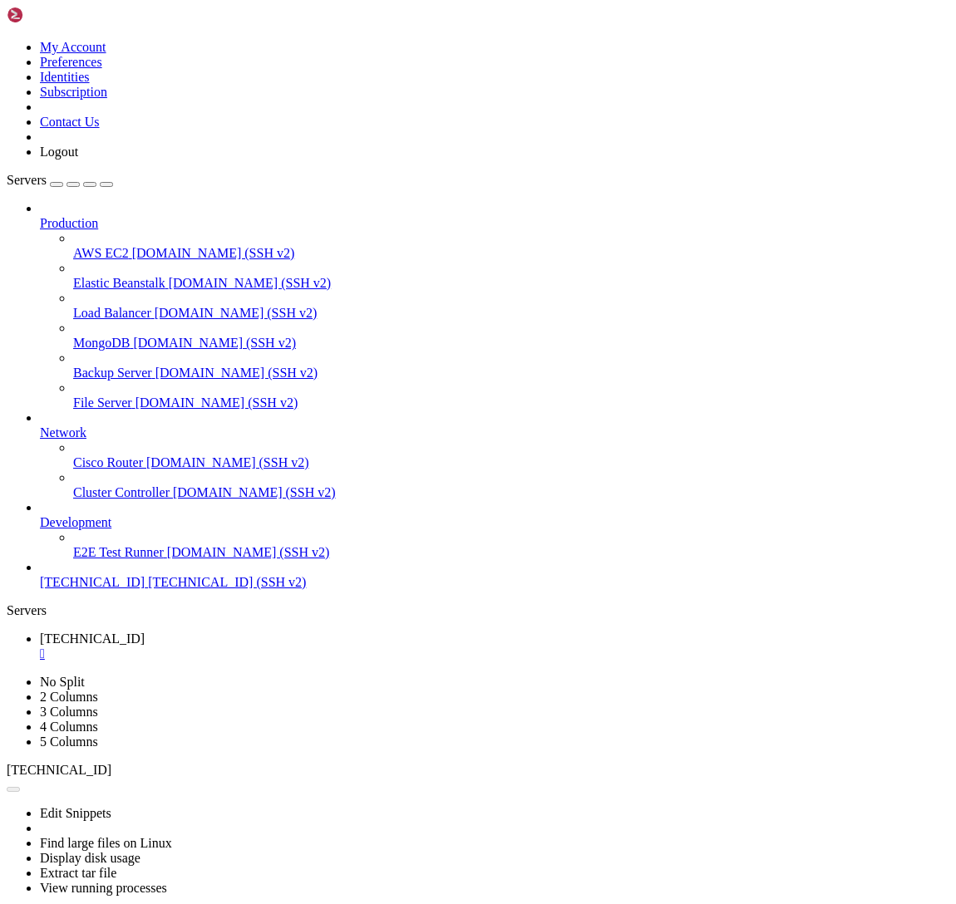
click at [117, 589] on span "[TECHNICAL_ID]" at bounding box center [92, 582] width 105 height 14
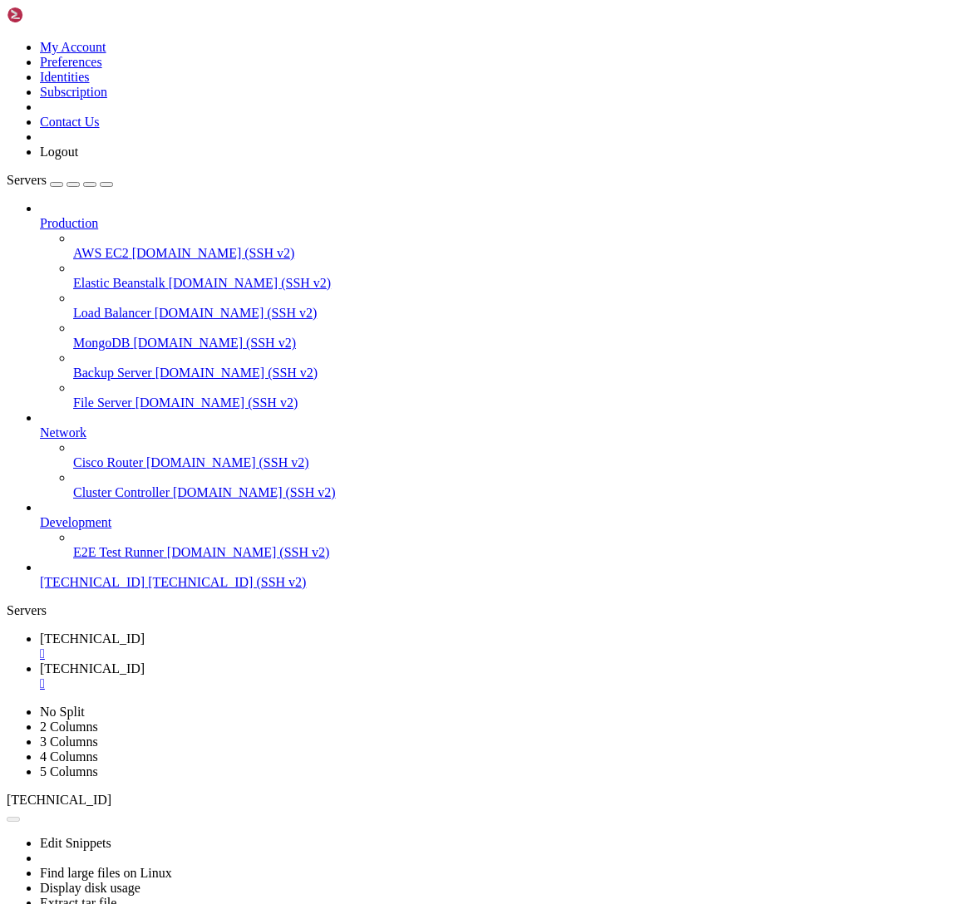
click at [312, 647] on div "" at bounding box center [494, 654] width 909 height 15
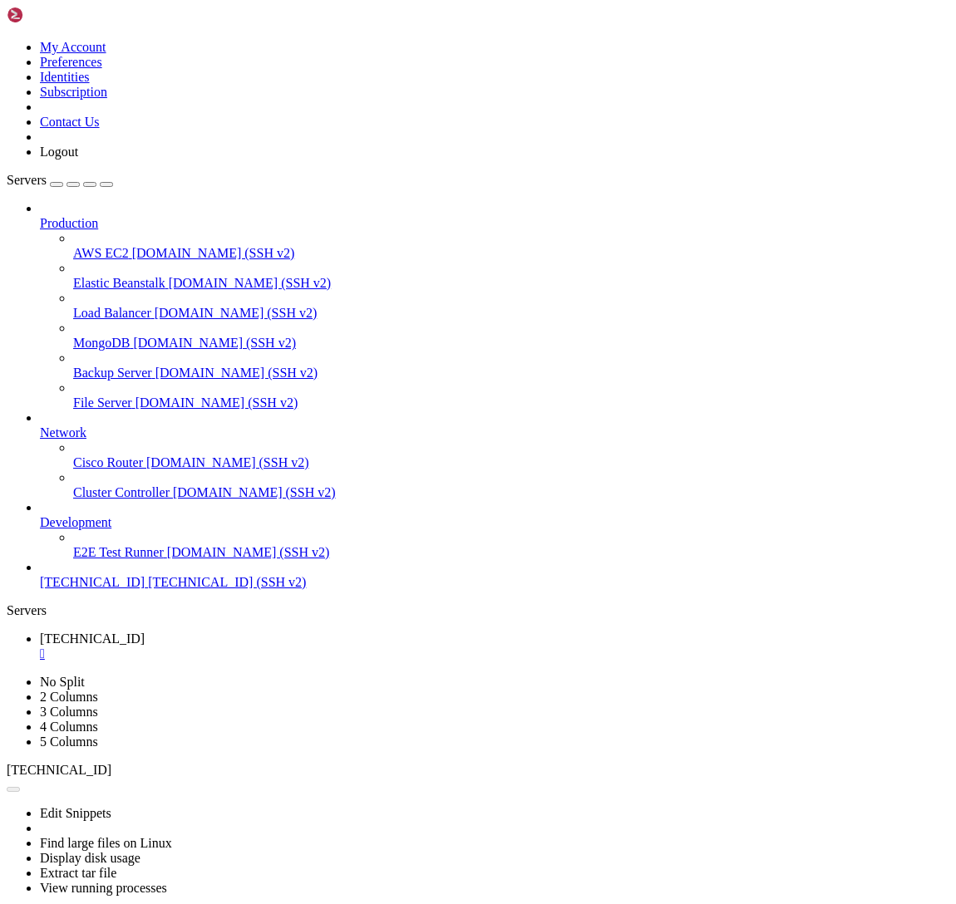
click at [105, 589] on span "[TECHNICAL_ID]" at bounding box center [92, 582] width 105 height 14
drag, startPoint x: 136, startPoint y: 634, endPoint x: 149, endPoint y: 759, distance: 125.3
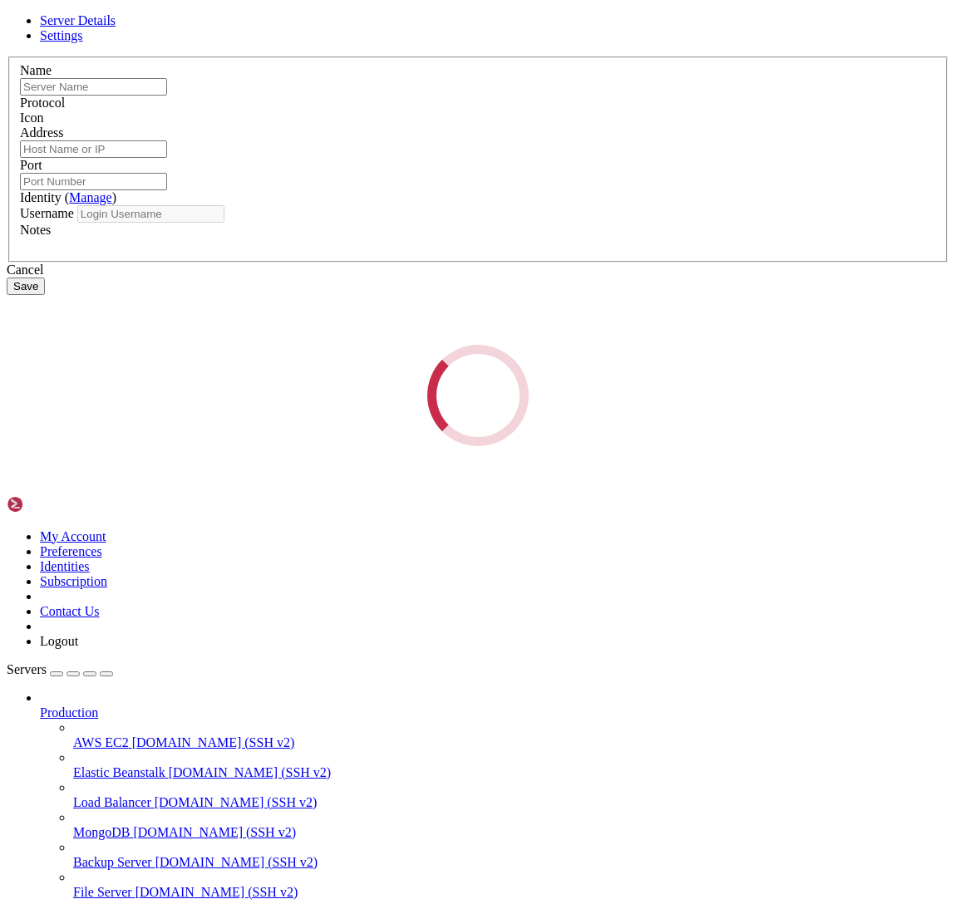
type input "[TECHNICAL_ID]"
type input "22"
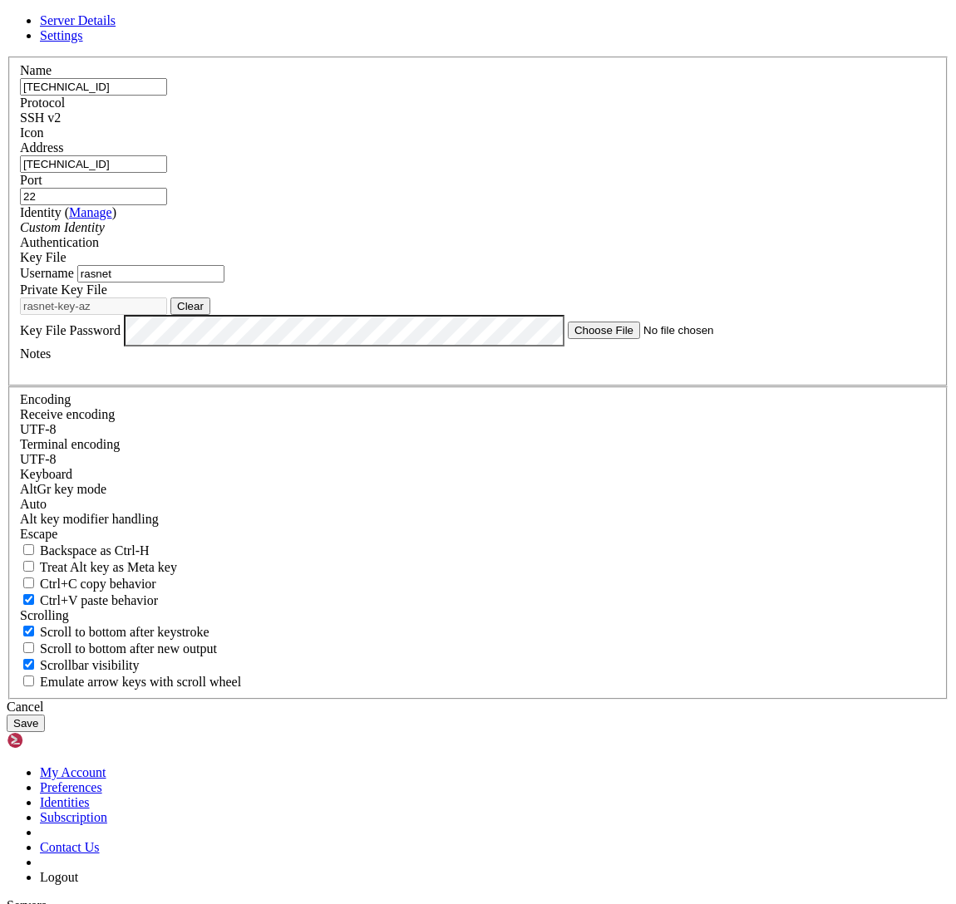
click at [224, 283] on input "rasnet" at bounding box center [150, 273] width 147 height 17
paste input "ubuntu"
type input "ubuntu"
click at [45, 715] on button "Save" at bounding box center [26, 723] width 38 height 17
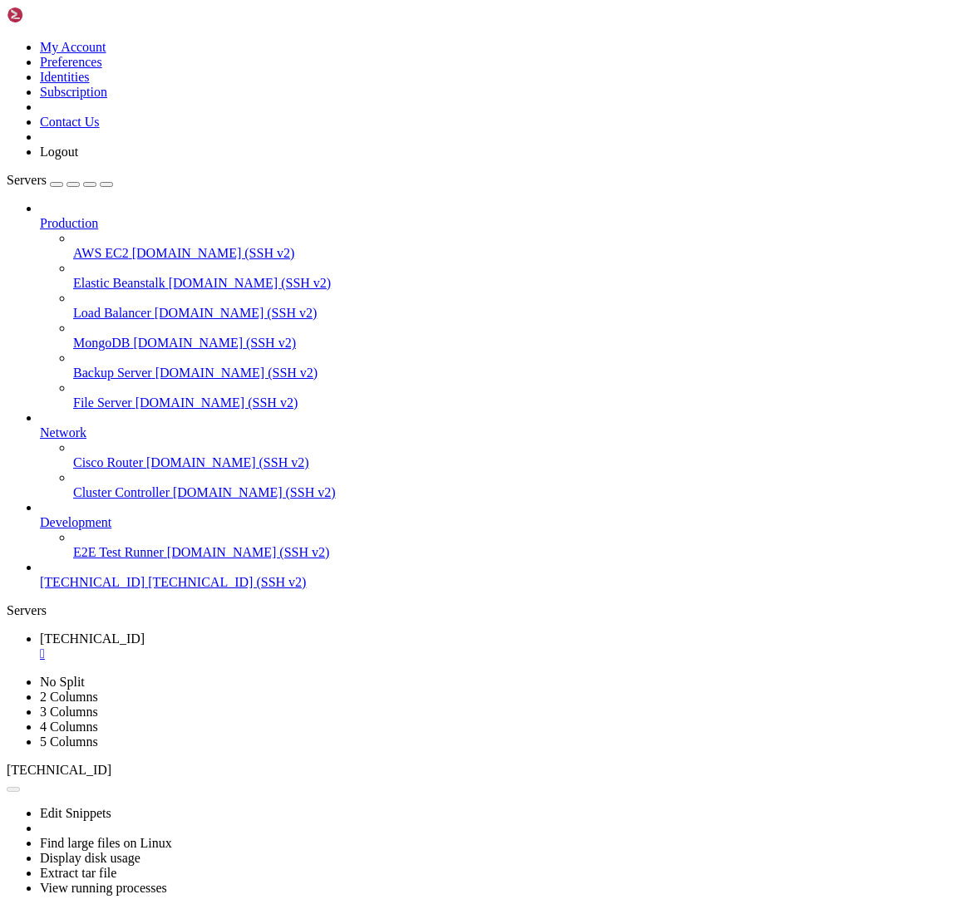
click at [94, 589] on span "[TECHNICAL_ID]" at bounding box center [92, 582] width 105 height 14
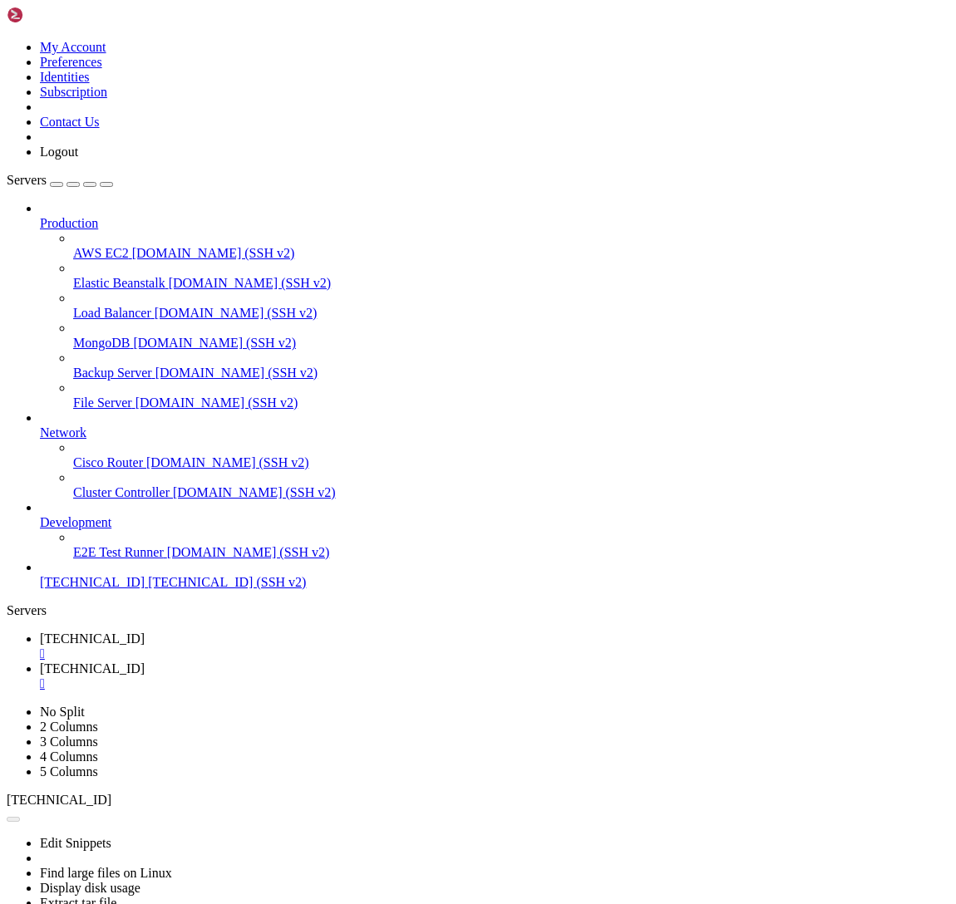
click at [145, 632] on span "[TECHNICAL_ID]" at bounding box center [92, 639] width 105 height 14
click at [313, 647] on div "" at bounding box center [494, 654] width 909 height 15
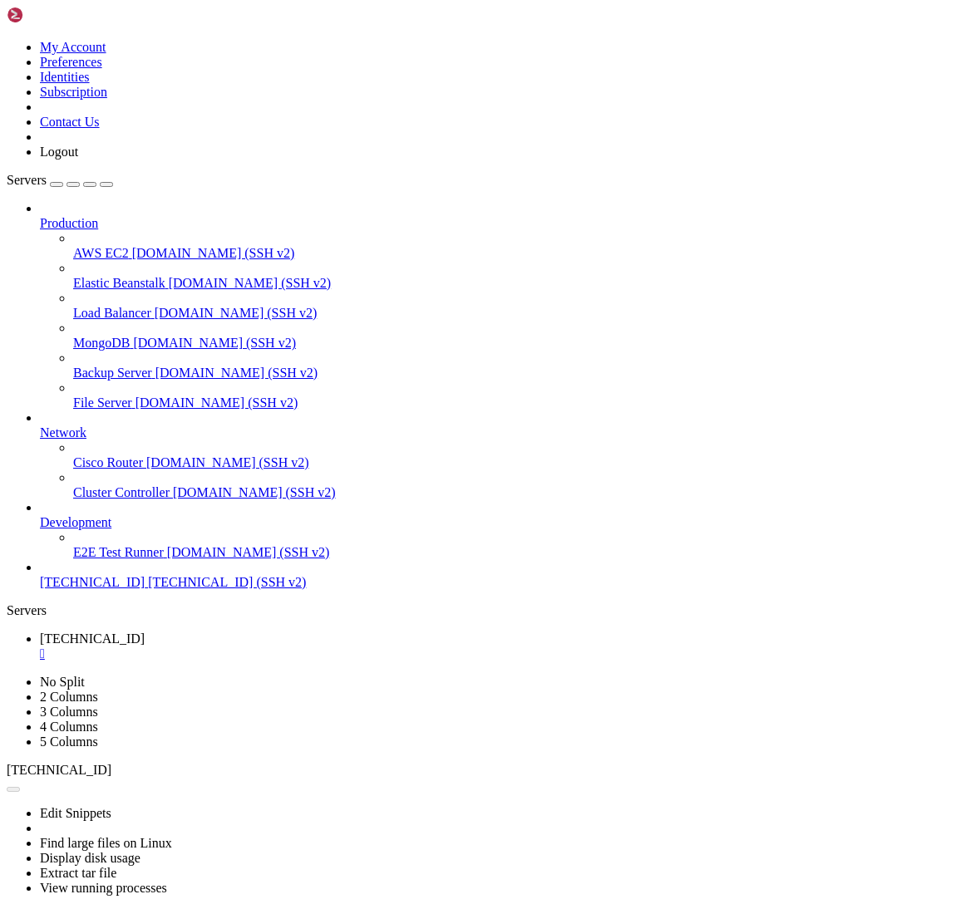
click at [312, 647] on div "" at bounding box center [494, 654] width 909 height 15
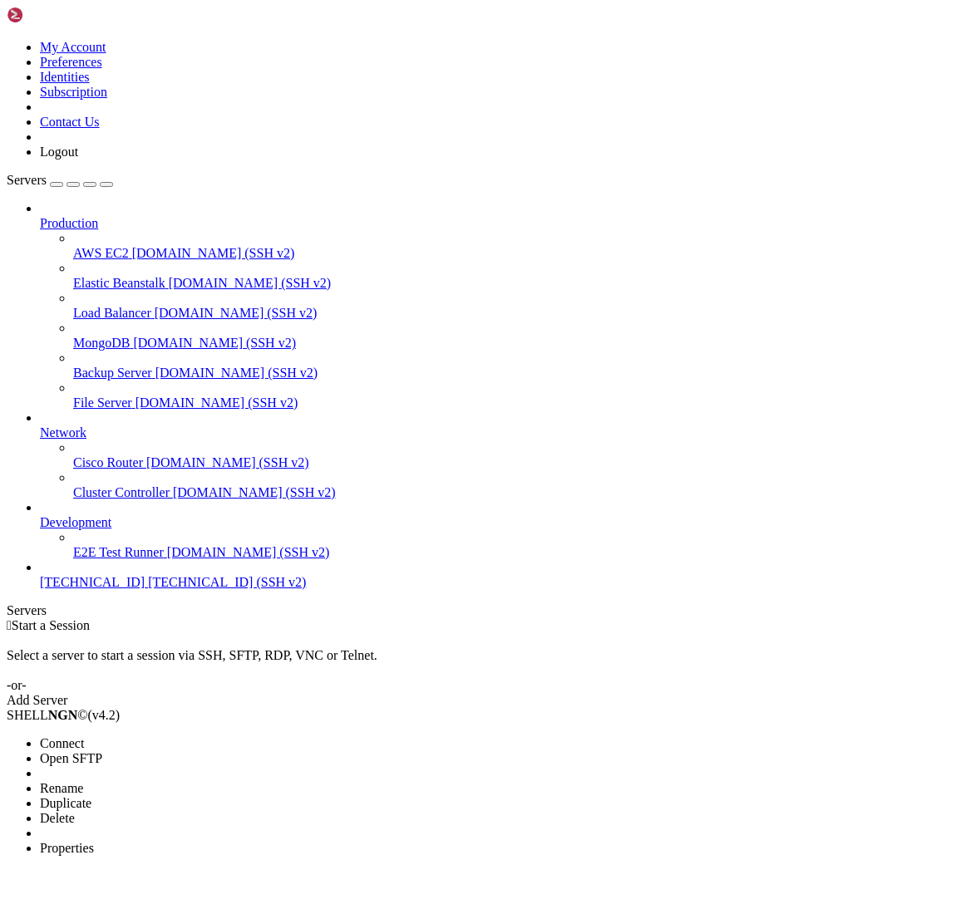
click at [94, 841] on span "Properties" at bounding box center [67, 848] width 54 height 14
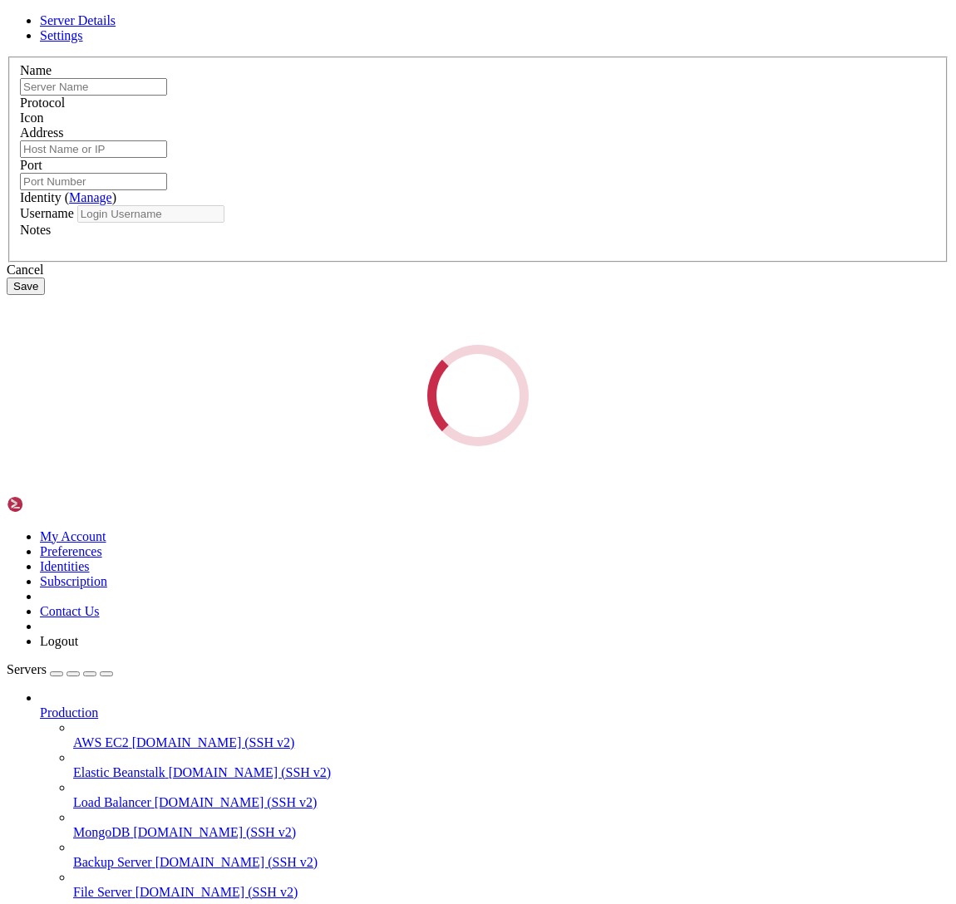
type input "[TECHNICAL_ID]"
type input "22"
type input "ubuntu"
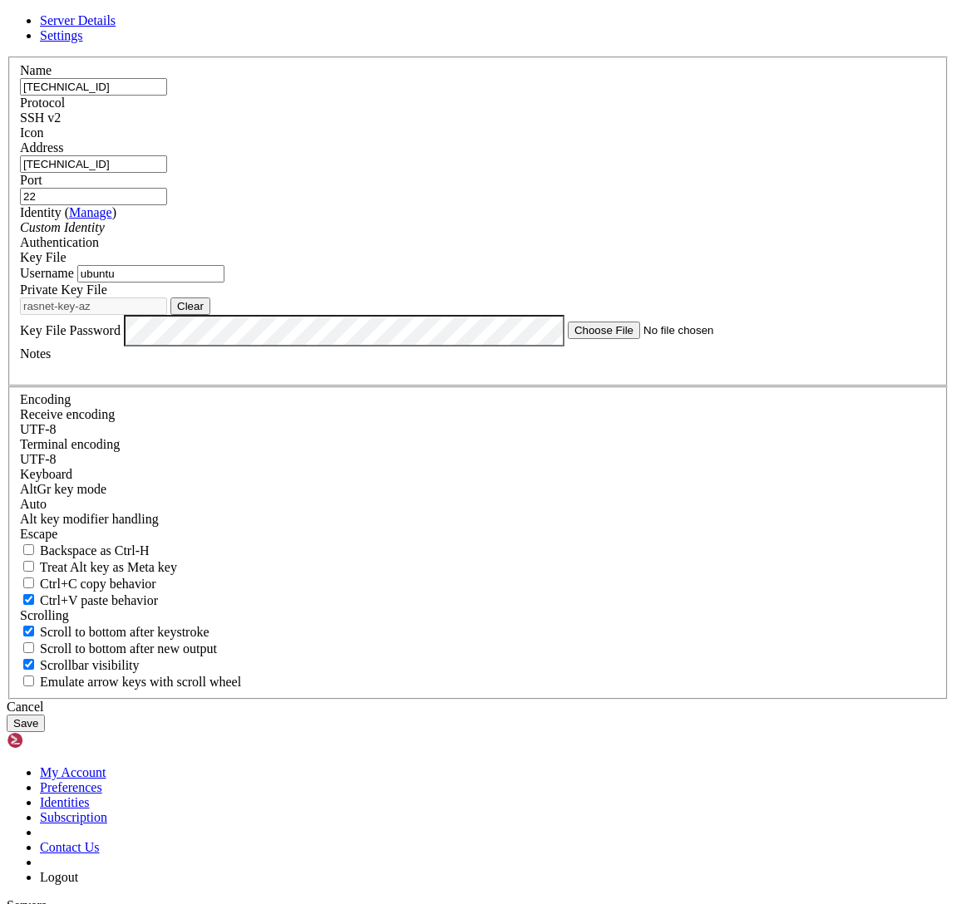
click at [224, 283] on input "ubuntu" at bounding box center [150, 273] width 147 height 17
click at [45, 715] on button "Save" at bounding box center [26, 723] width 38 height 17
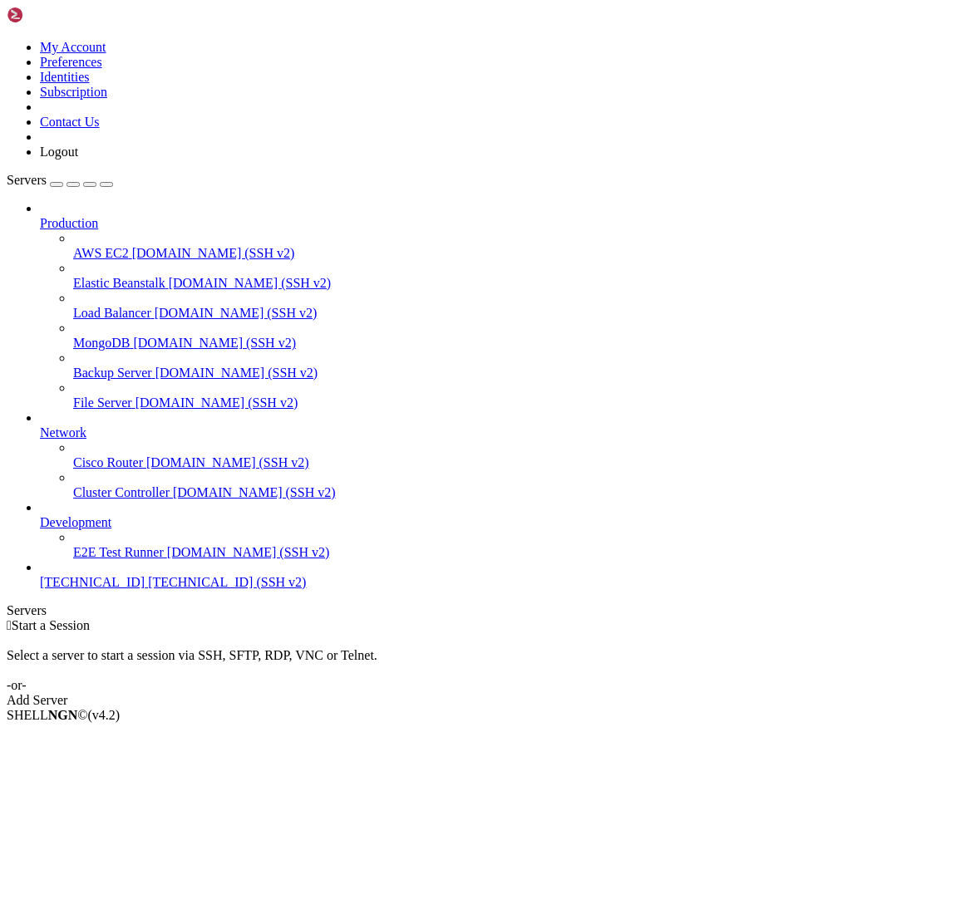
click at [94, 589] on span "[TECHNICAL_ID]" at bounding box center [92, 582] width 105 height 14
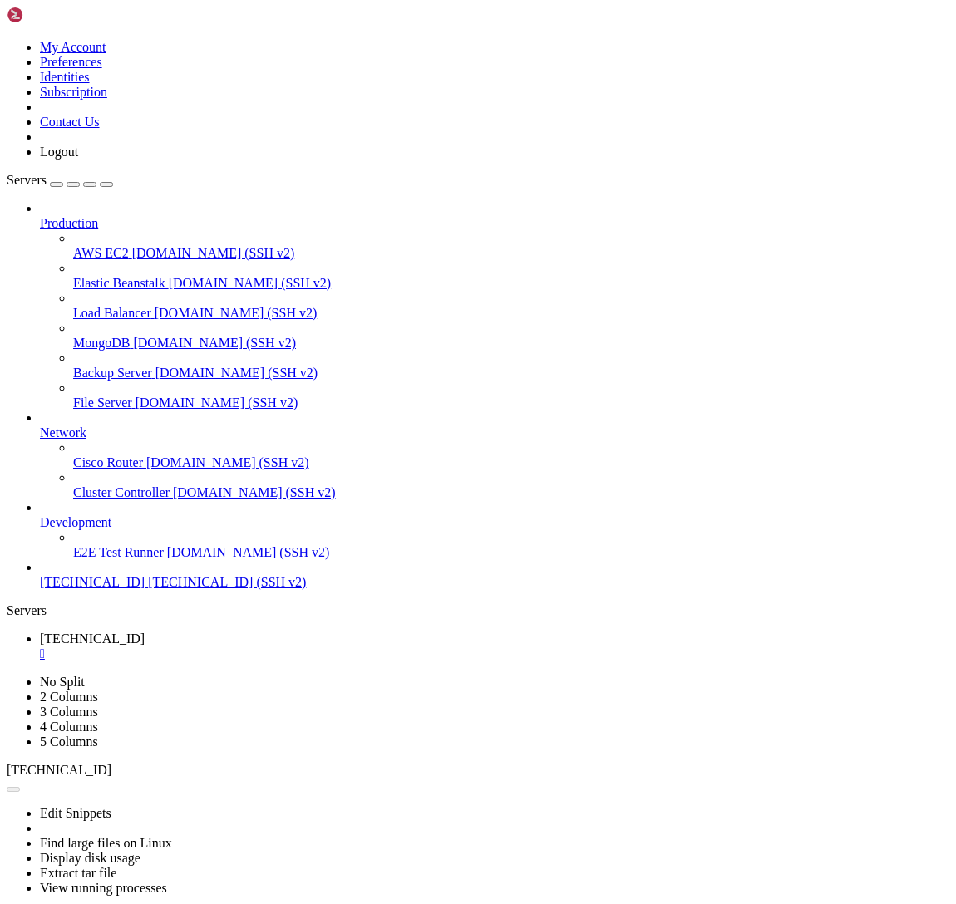
click at [94, 589] on span "[TECHNICAL_ID]" at bounding box center [92, 582] width 105 height 14
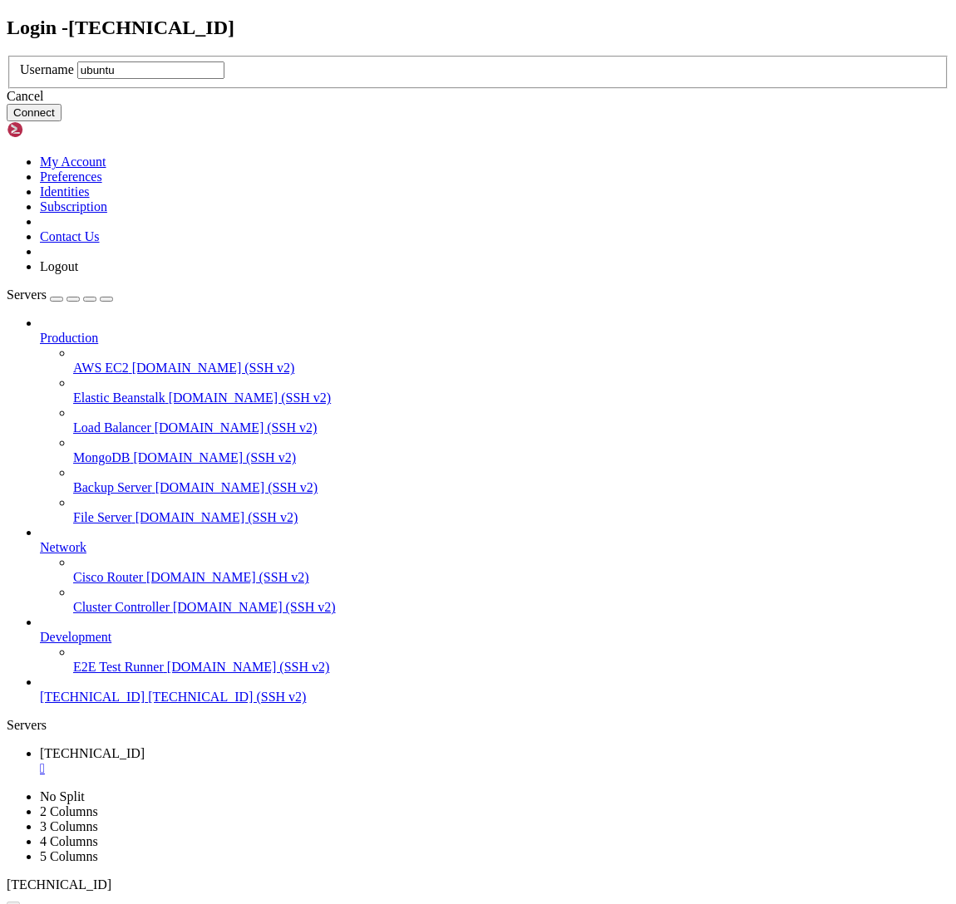
type input "ubuntu"
click at [62, 121] on button "Connect" at bounding box center [34, 112] width 55 height 17
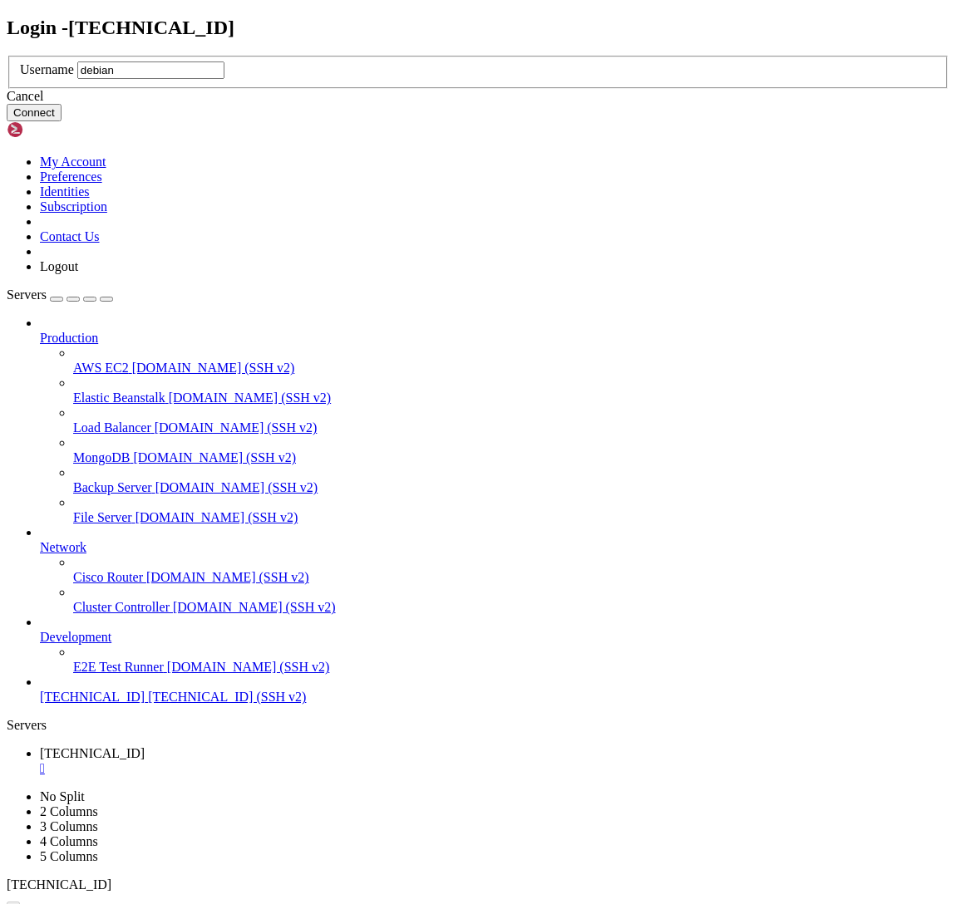
type input "debian"
click at [62, 121] on button "Connect" at bounding box center [34, 112] width 55 height 17
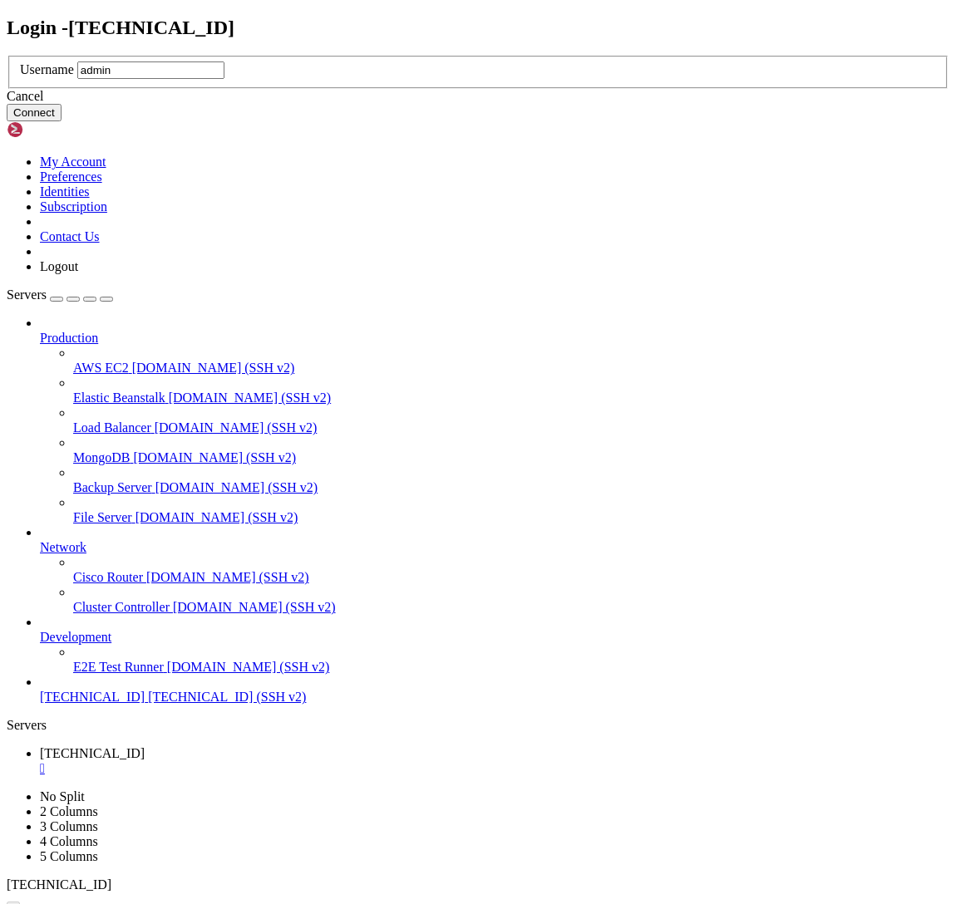
type input "admin"
click at [62, 121] on button "Connect" at bounding box center [34, 112] width 55 height 17
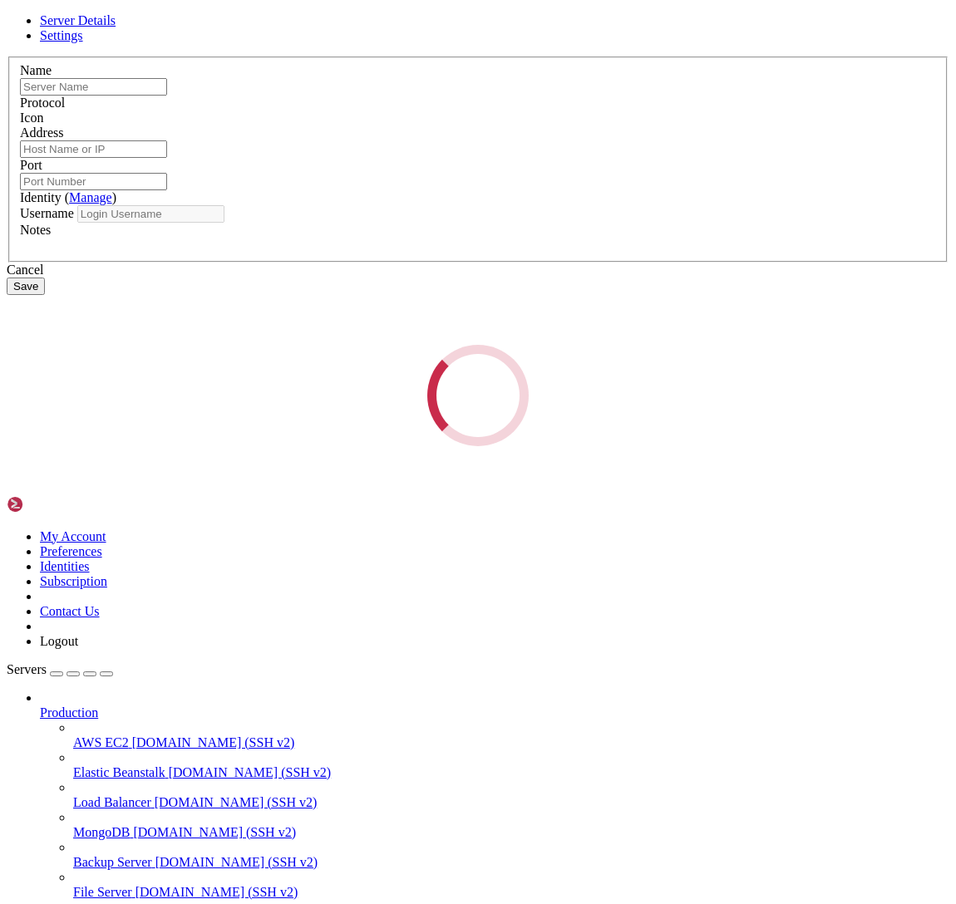
type input "[TECHNICAL_ID]"
type input "22"
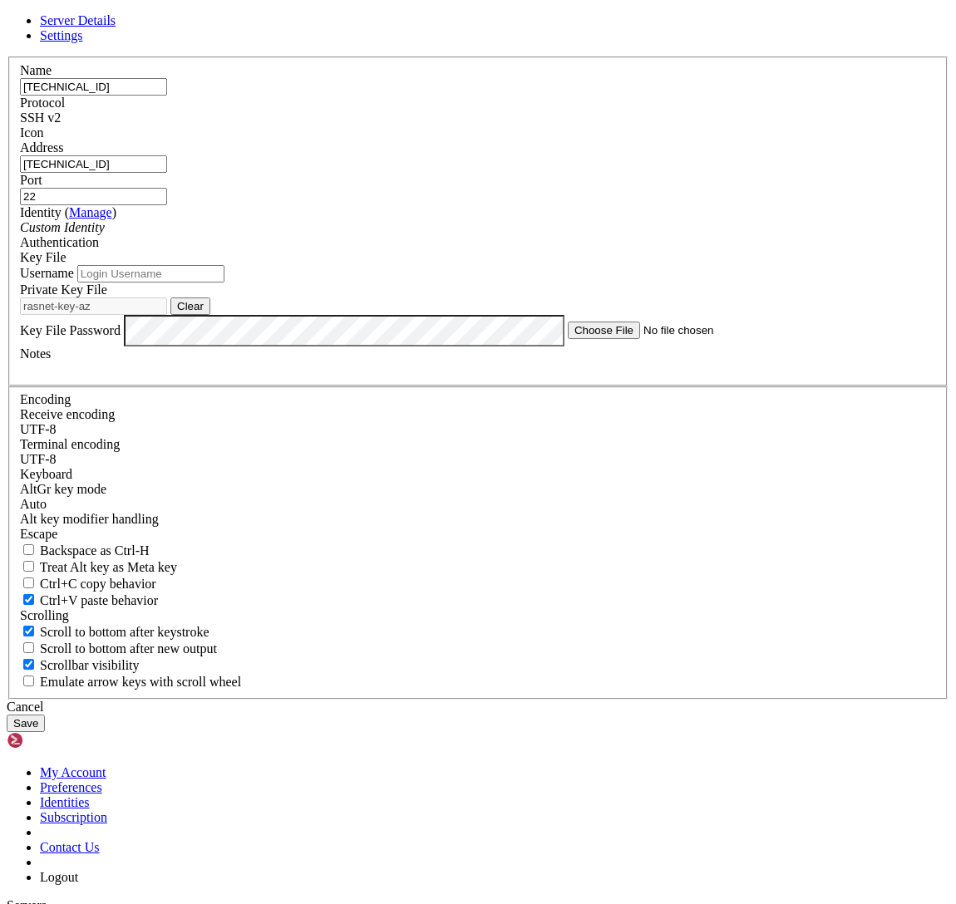
click at [224, 283] on input "Username" at bounding box center [150, 273] width 147 height 17
type input "rasnet"
click at [45, 715] on button "Save" at bounding box center [26, 723] width 38 height 17
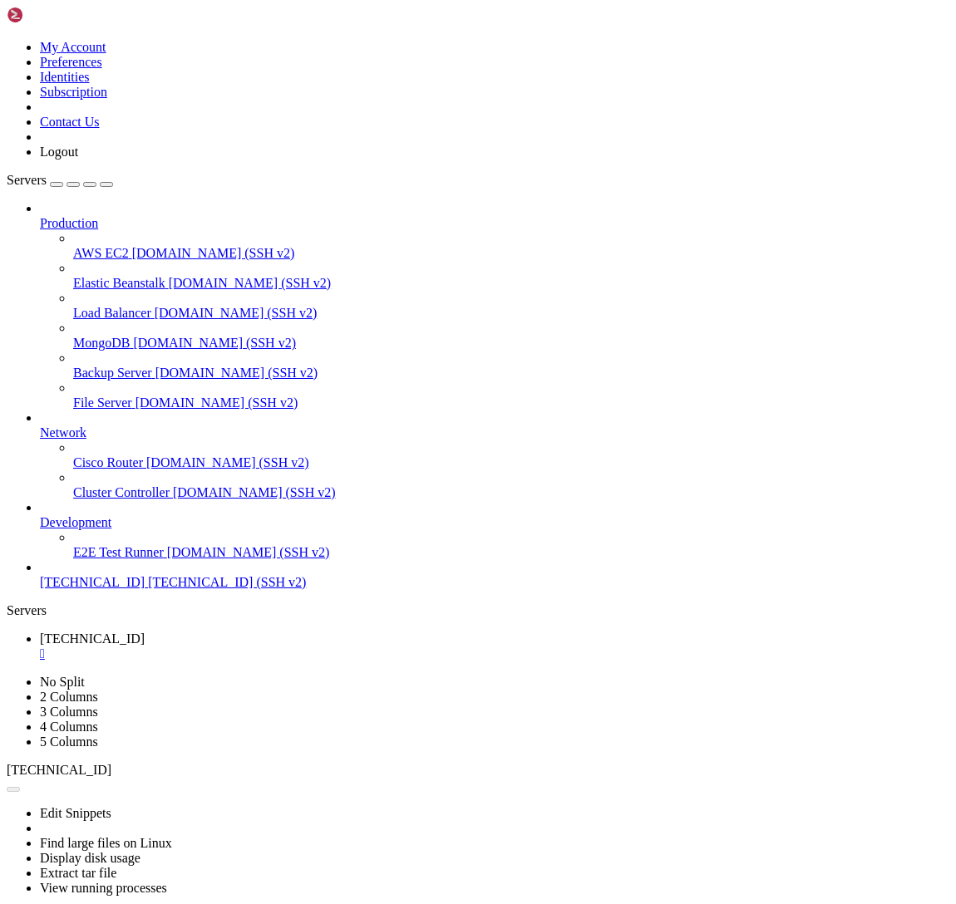
click at [110, 589] on span "[TECHNICAL_ID]" at bounding box center [92, 582] width 105 height 14
click at [111, 589] on span "[TECHNICAL_ID]" at bounding box center [92, 582] width 105 height 14
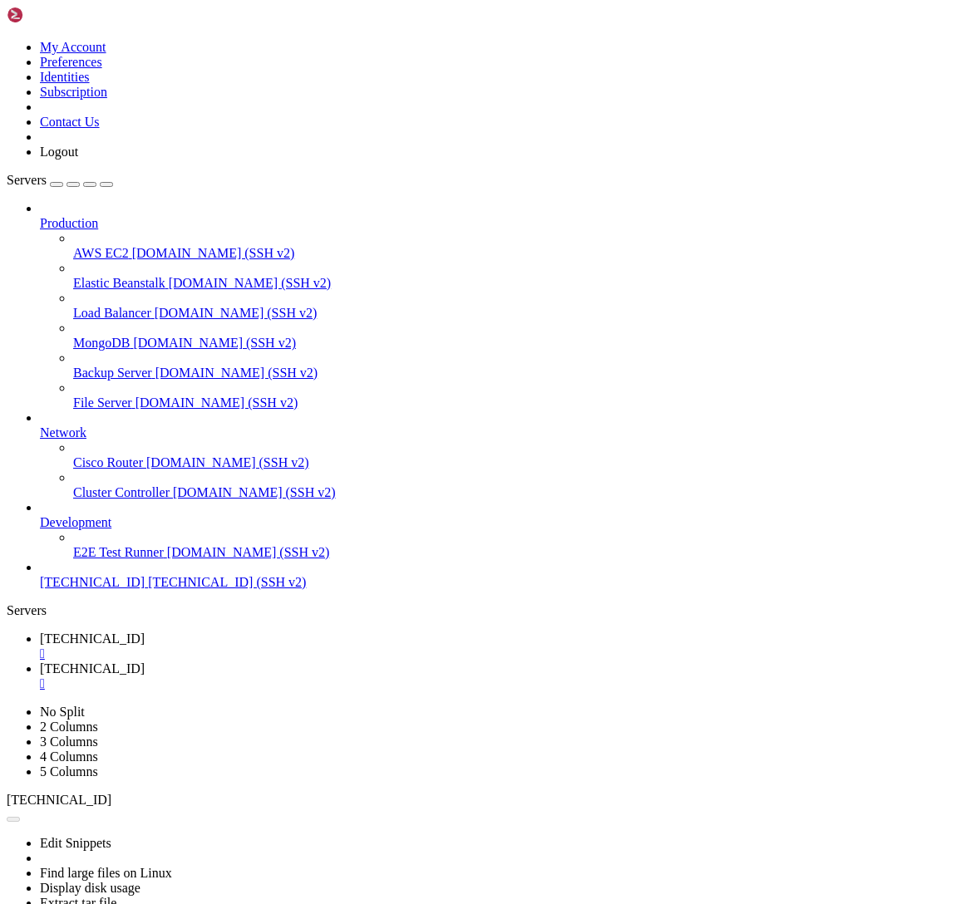
click at [312, 647] on div "" at bounding box center [494, 654] width 909 height 15
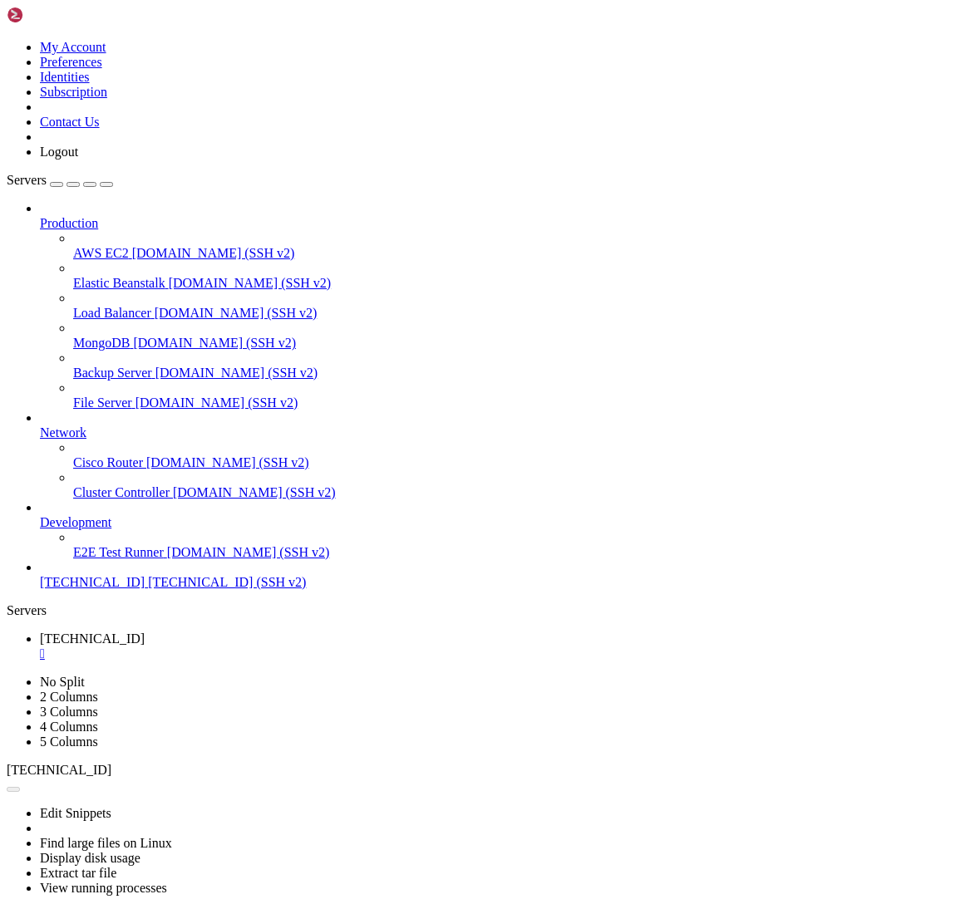
click at [312, 647] on div "" at bounding box center [494, 654] width 909 height 15
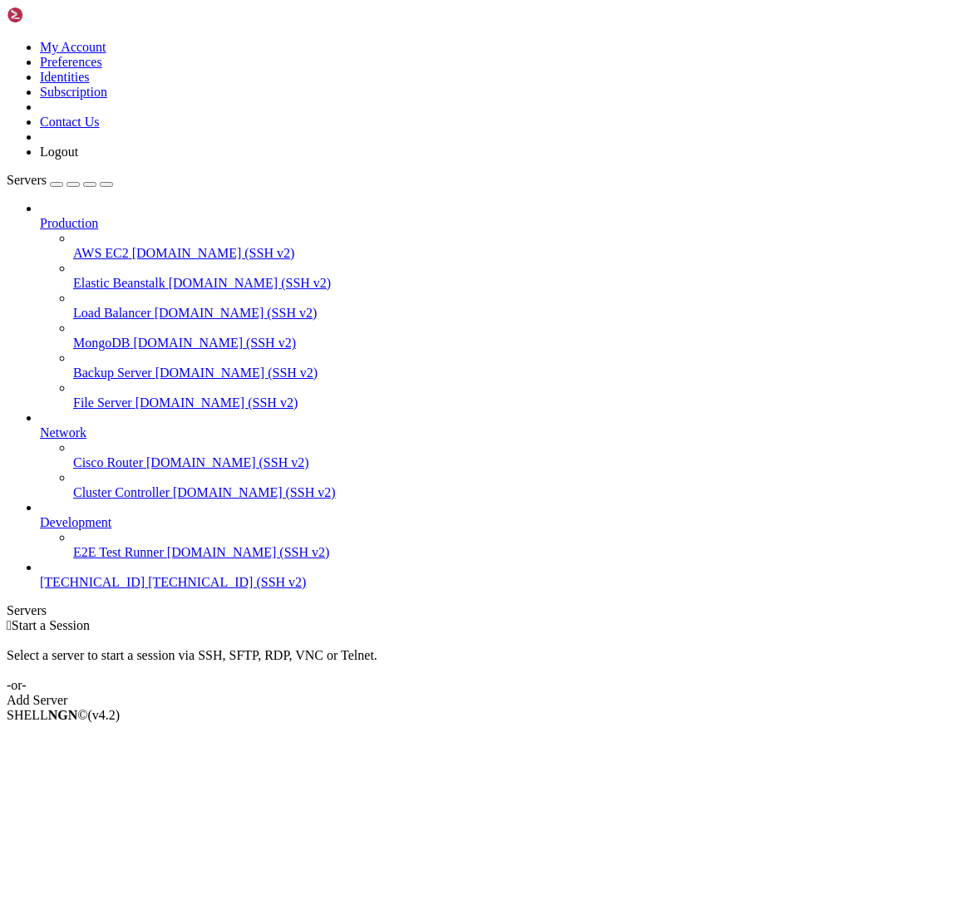
click at [96, 589] on span "[TECHNICAL_ID]" at bounding box center [92, 582] width 105 height 14
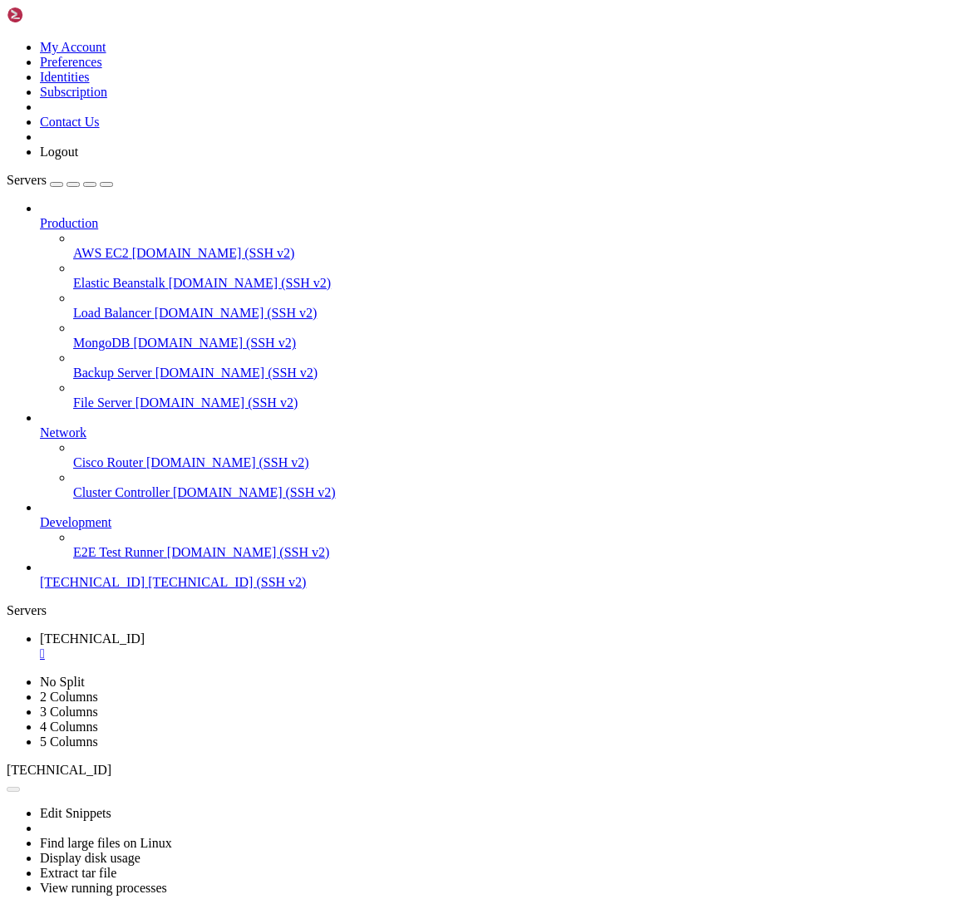
click at [148, 589] on span "[TECHNICAL_ID] (SSH v2)" at bounding box center [227, 582] width 158 height 14
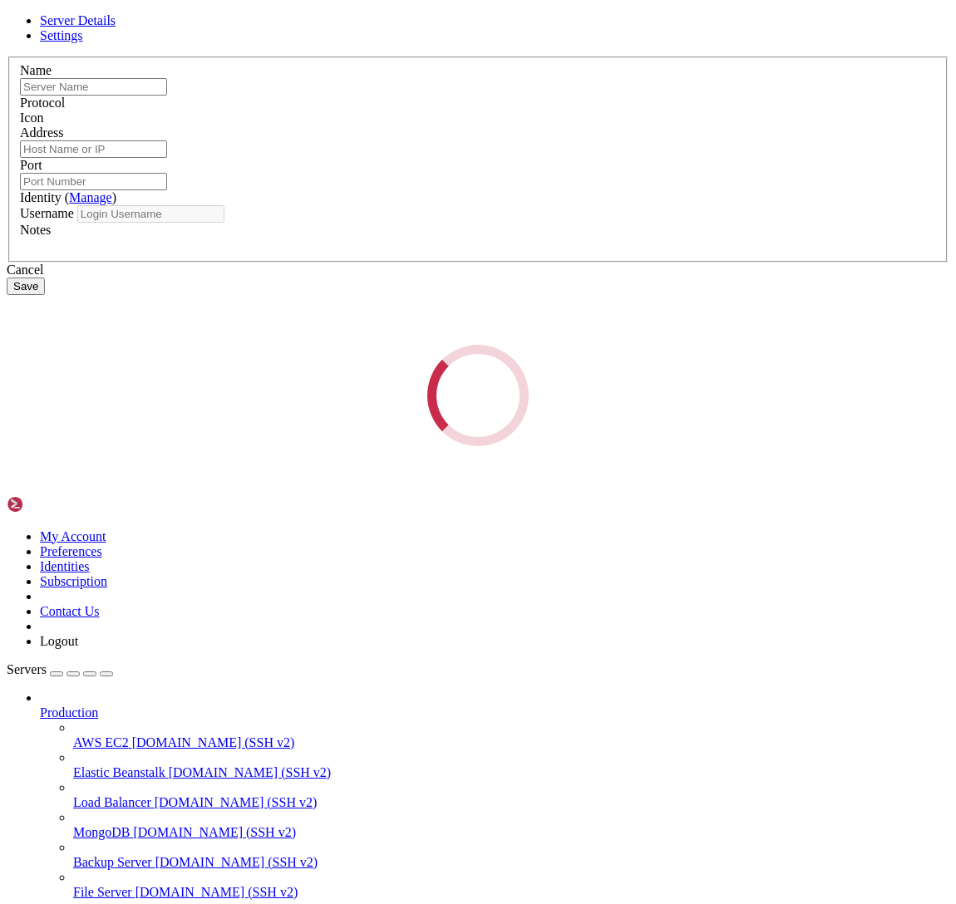
type input "[TECHNICAL_ID]"
type input "22"
type input "rasnet"
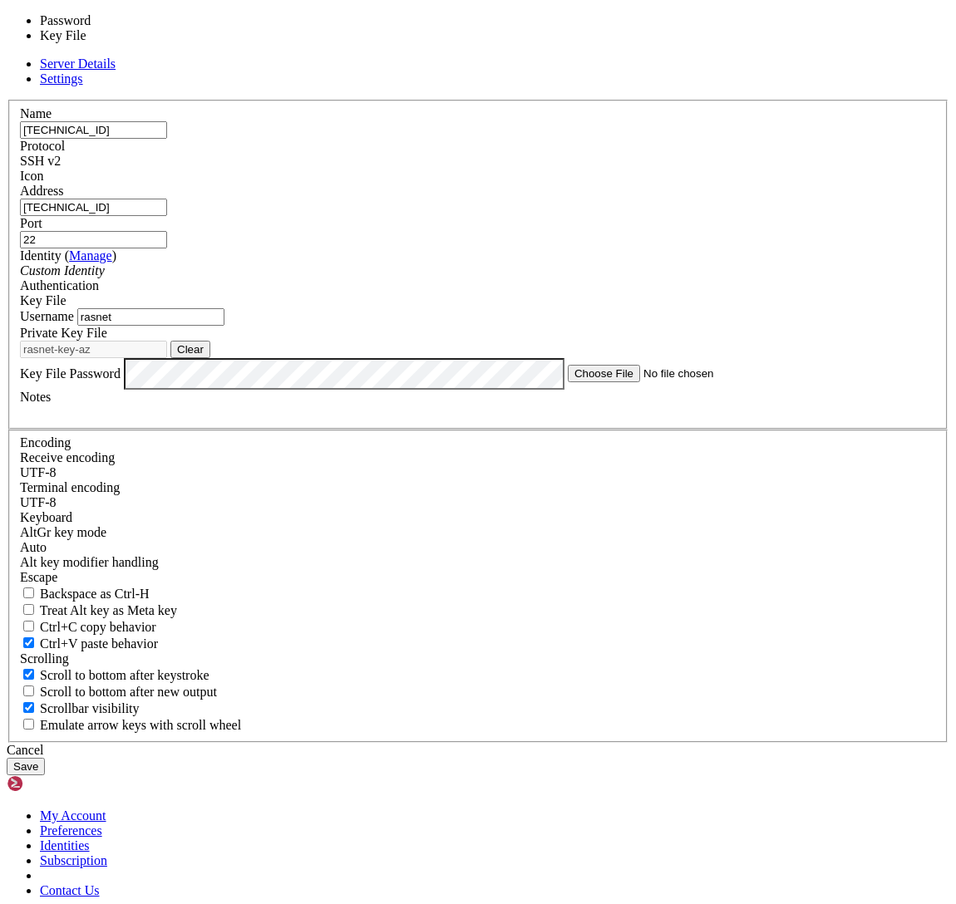
click at [611, 308] on div "Key File" at bounding box center [478, 300] width 916 height 15
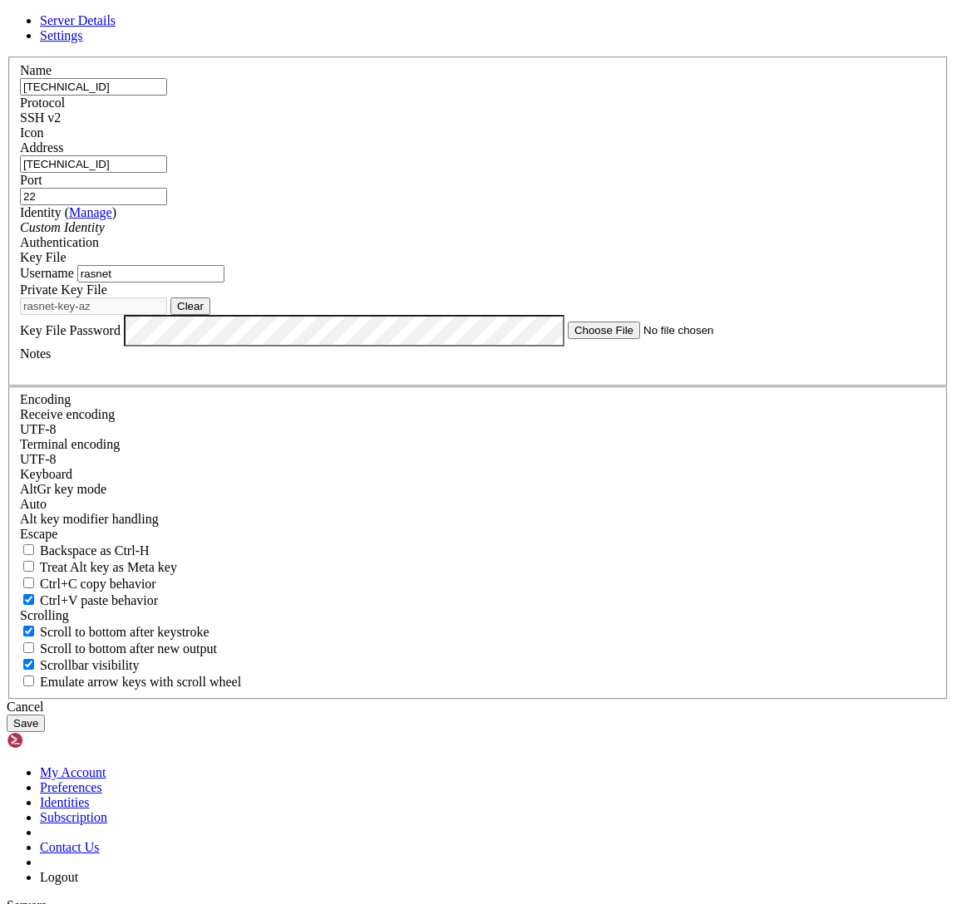
click at [83, 42] on span "Settings" at bounding box center [61, 35] width 43 height 14
click at [592, 700] on div "Cancel" at bounding box center [478, 707] width 942 height 15
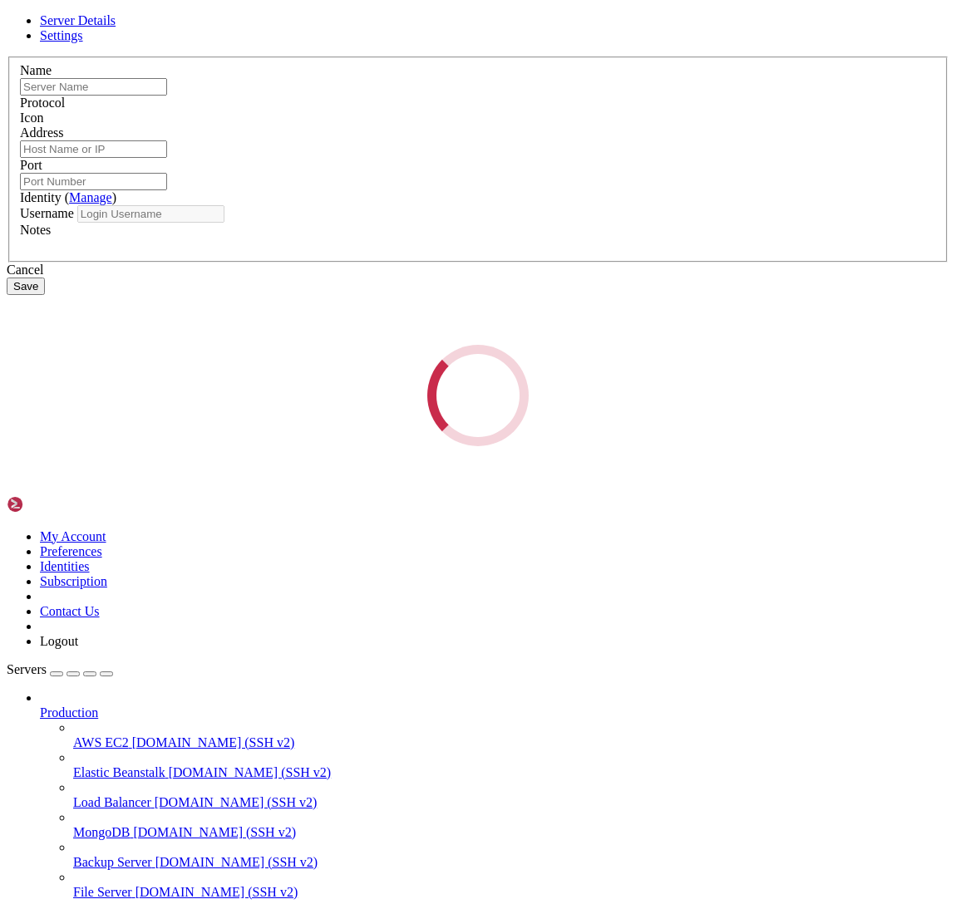
type input "[TECHNICAL_ID]"
type input "22"
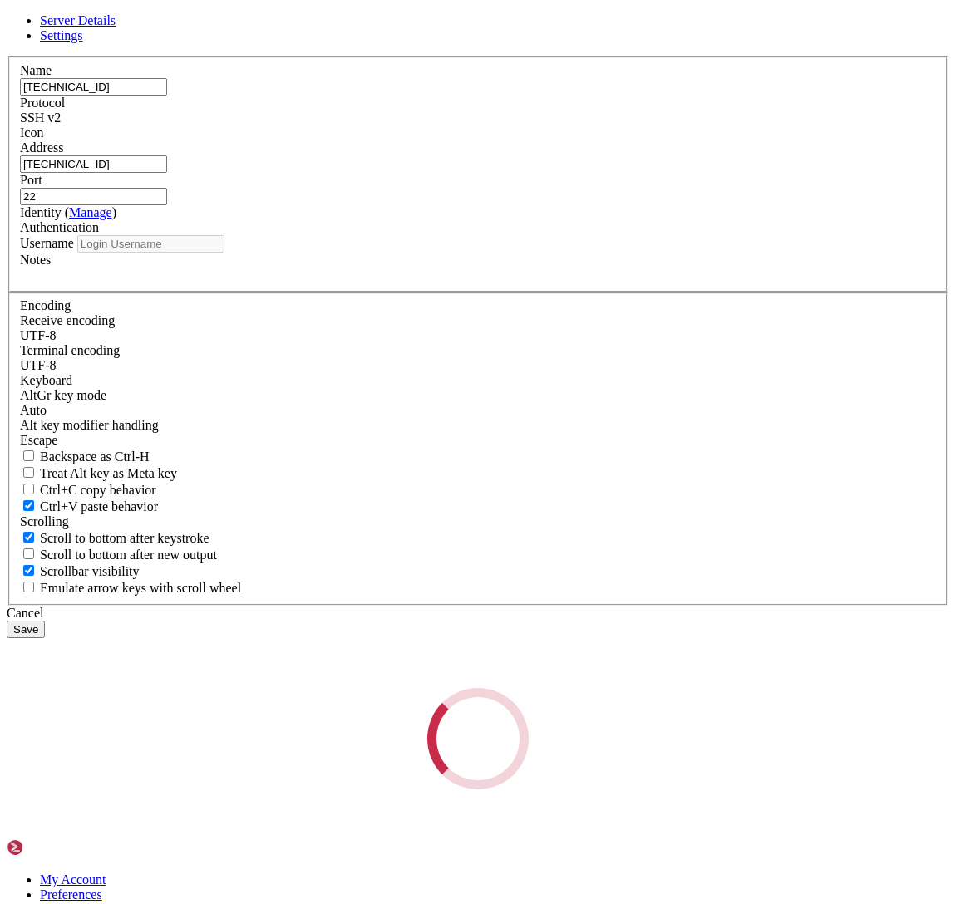
type input "rasnet"
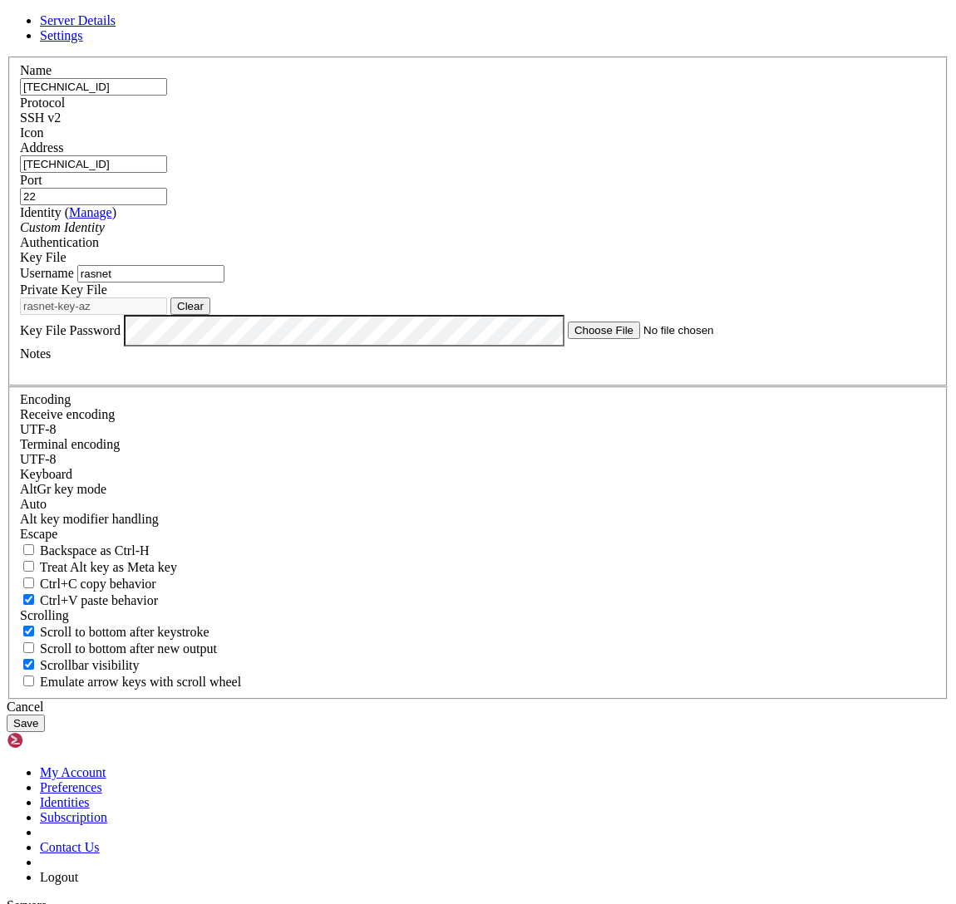
click at [167, 173] on input "[TECHNICAL_ID]" at bounding box center [93, 163] width 147 height 17
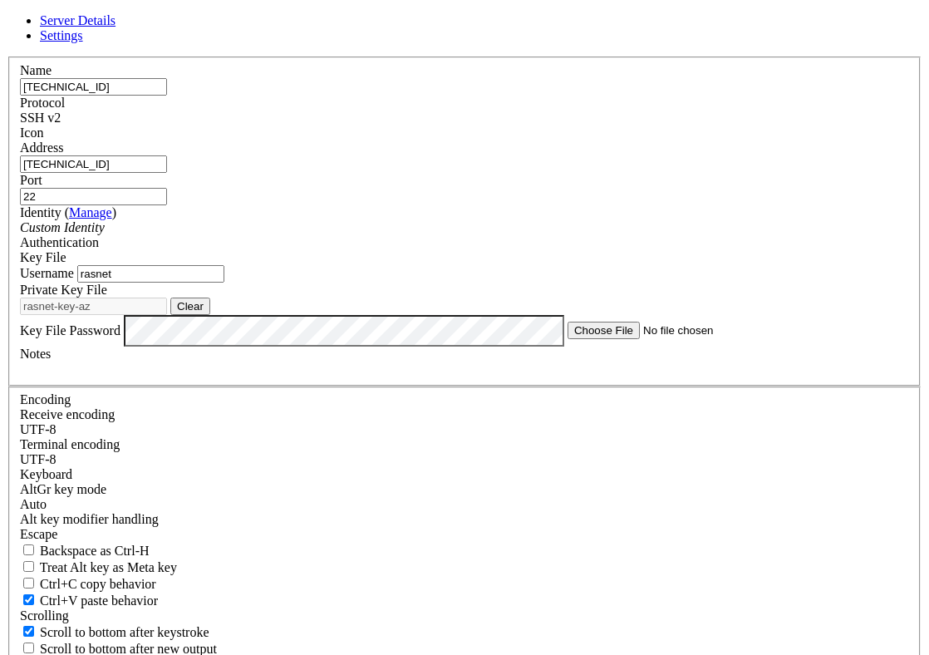
click at [210, 315] on button "Clear" at bounding box center [190, 306] width 40 height 17
